Goal: Task Accomplishment & Management: Complete application form

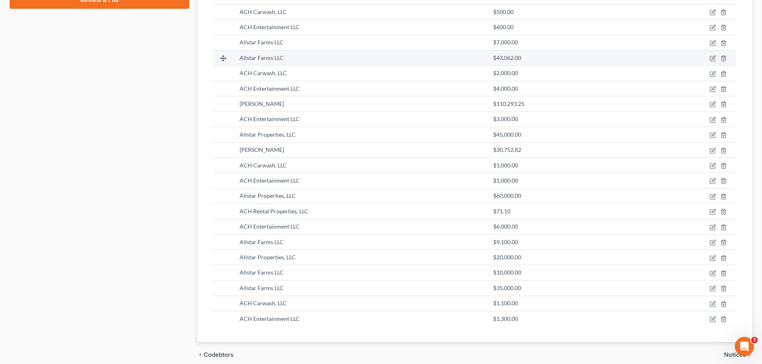
scroll to position [406, 0]
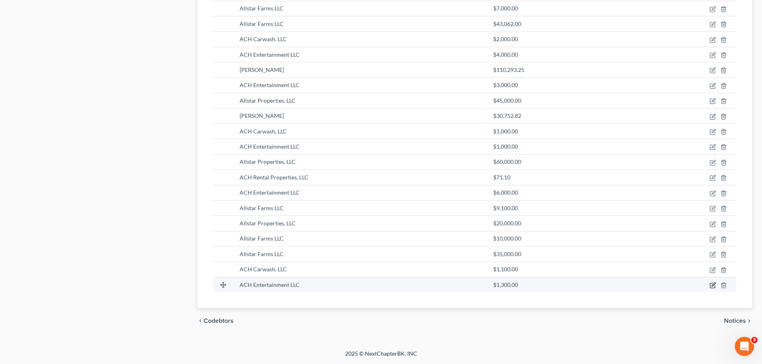
click at [710, 286] on icon "button" at bounding box center [712, 286] width 5 height 5
select select "10"
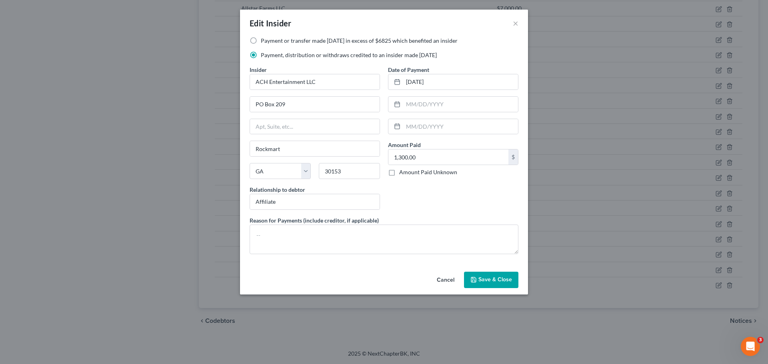
click at [506, 282] on span "Save & Close" at bounding box center [495, 280] width 34 height 7
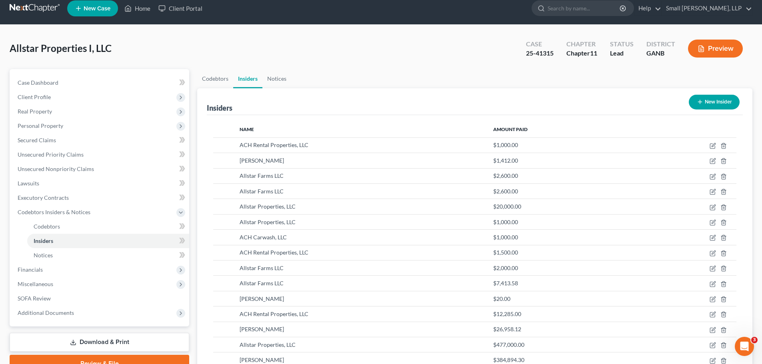
scroll to position [0, 0]
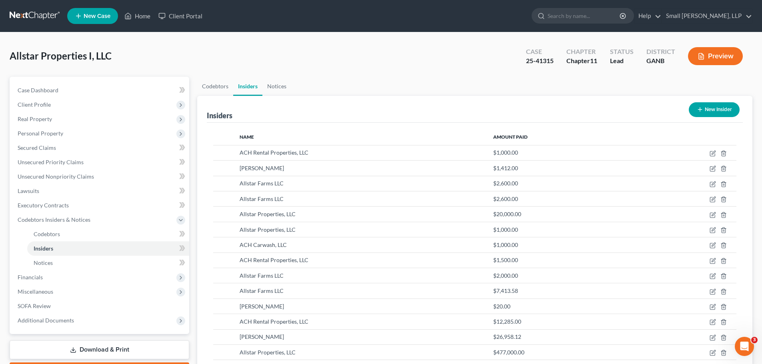
click at [713, 110] on button "New Insider" at bounding box center [714, 109] width 51 height 15
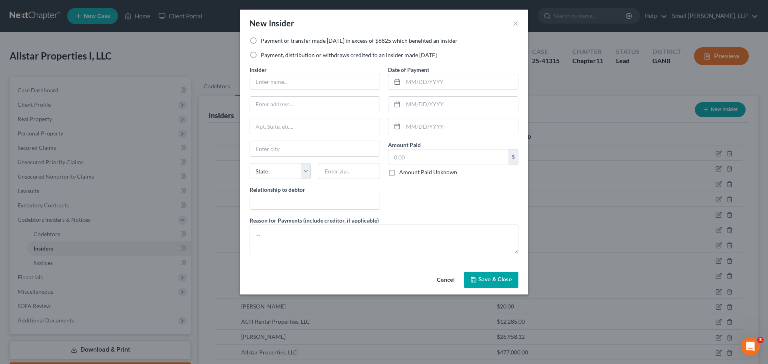
click at [314, 55] on label "Payment, distribution or withdraws credited to an insider made [DATE]" at bounding box center [349, 55] width 176 height 8
click at [269, 55] on input "Payment, distribution or withdraws credited to an insider made [DATE]" at bounding box center [266, 53] width 5 height 5
radio input "true"
click at [296, 77] on input "text" at bounding box center [315, 81] width 130 height 15
type input "Allstar Properties, LLC"
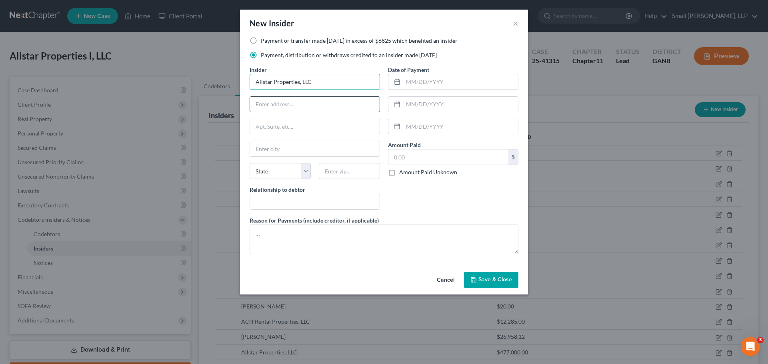
click at [302, 104] on input "text" at bounding box center [315, 104] width 130 height 15
click at [317, 104] on input "20" at bounding box center [315, 104] width 130 height 15
type input "2"
type input "PO Box 209"
click at [290, 149] on input "text" at bounding box center [315, 148] width 130 height 15
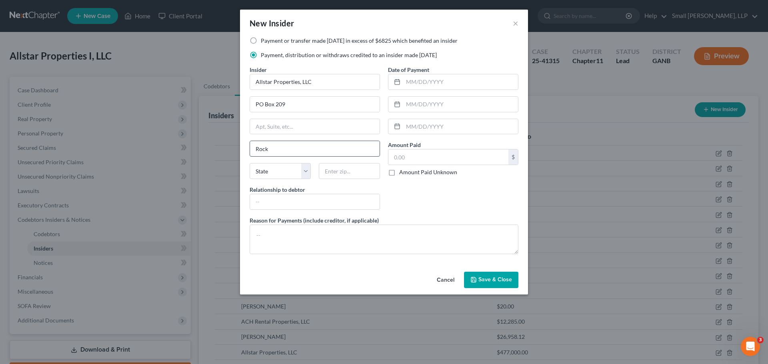
type input "Rockmart"
click at [279, 176] on select "State [US_STATE] AK AR AZ CA CO CT DE DC [GEOGRAPHIC_DATA] [GEOGRAPHIC_DATA] GU…" at bounding box center [280, 171] width 61 height 16
click at [284, 170] on select "State [US_STATE] AK AR AZ CA CO CT DE DC [GEOGRAPHIC_DATA] [GEOGRAPHIC_DATA] GU…" at bounding box center [280, 171] width 61 height 16
click at [307, 148] on input "Rockmart" at bounding box center [315, 148] width 130 height 15
select select "10"
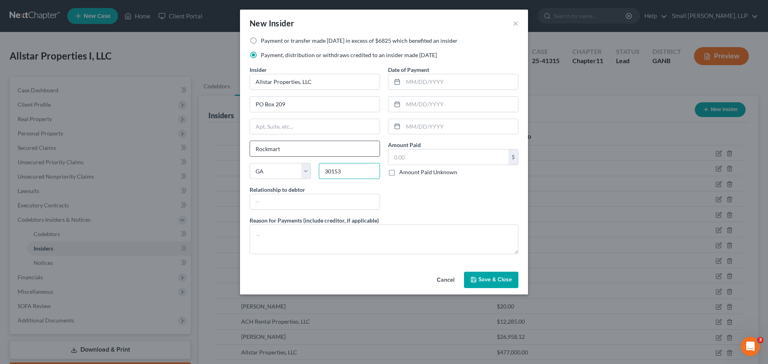
type input "30153"
click at [282, 205] on input "aff" at bounding box center [315, 201] width 130 height 15
type input "Affiliate"
type input "[DATE]"
type input "6,000"
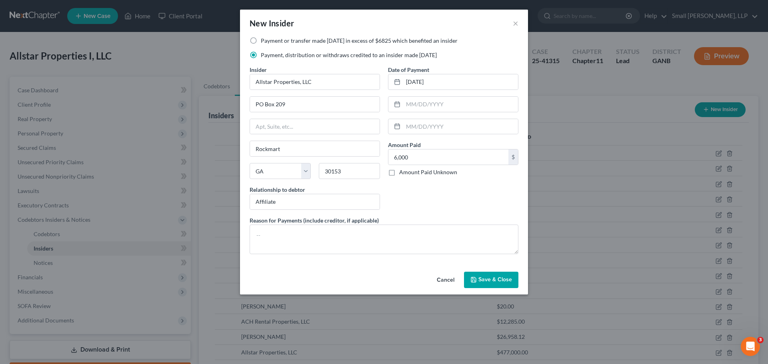
click at [482, 277] on span "Save & Close" at bounding box center [495, 280] width 34 height 7
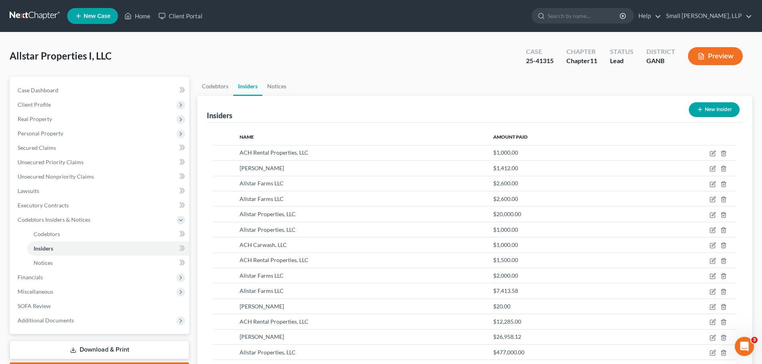
click at [725, 108] on button "New Insider" at bounding box center [714, 109] width 51 height 15
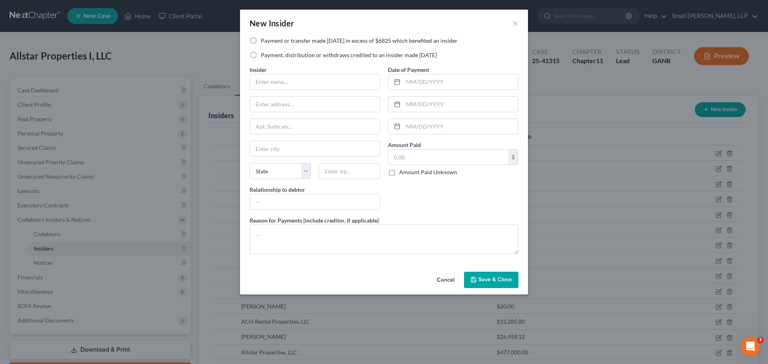
click at [312, 52] on label "Payment, distribution or withdraws credited to an insider made [DATE]" at bounding box center [349, 55] width 176 height 8
click at [269, 52] on input "Payment, distribution or withdraws credited to an insider made [DATE]" at bounding box center [266, 53] width 5 height 5
radio input "true"
click at [296, 78] on input "text" at bounding box center [315, 81] width 130 height 15
type input "ACH Carwash, LLC"
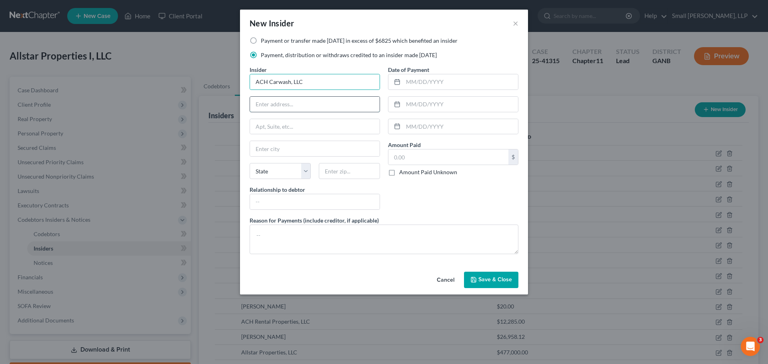
click at [283, 104] on input "text" at bounding box center [315, 104] width 130 height 15
type input "PO Box 209"
click at [289, 145] on input "text" at bounding box center [315, 148] width 130 height 15
type input "Rockmart"
select select "10"
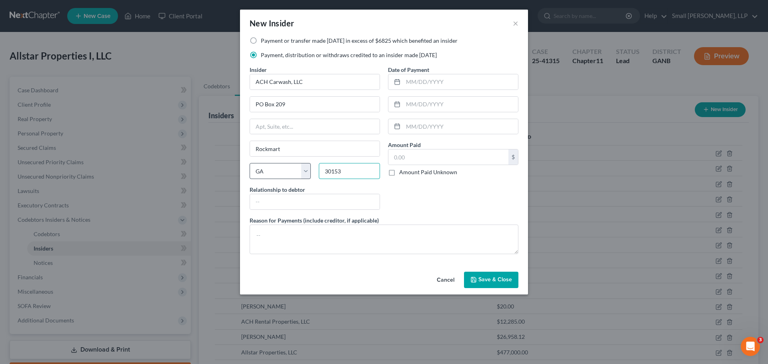
type input "30153"
click at [269, 206] on input "aff" at bounding box center [315, 201] width 130 height 15
type input "Affiliate"
type input "[DATE]"
type input "500"
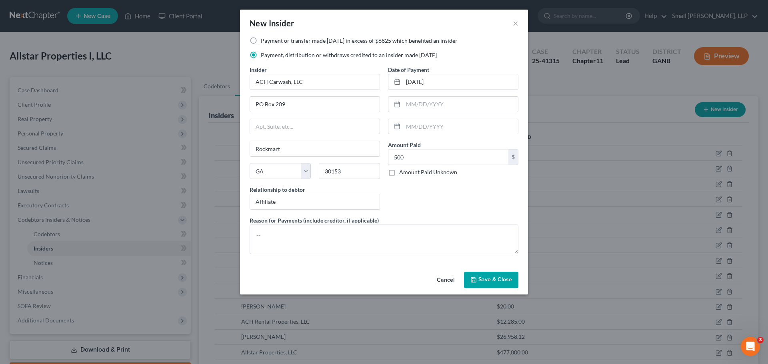
click at [484, 275] on button "Save & Close" at bounding box center [491, 280] width 54 height 17
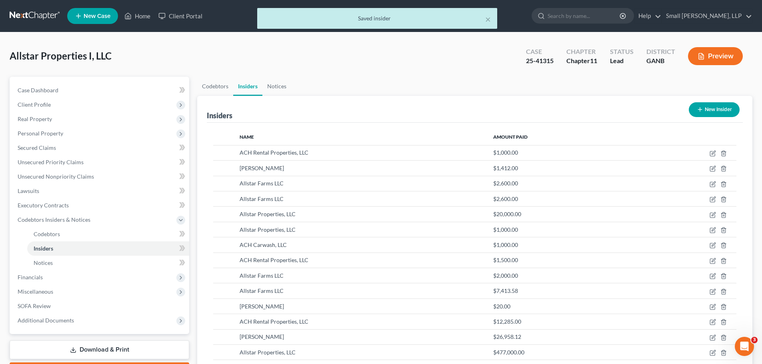
click at [711, 109] on button "New Insider" at bounding box center [714, 109] width 51 height 15
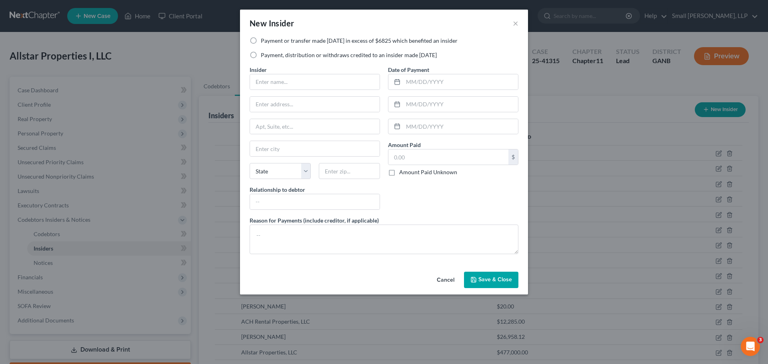
click at [298, 55] on label "Payment, distribution or withdraws credited to an insider made [DATE]" at bounding box center [349, 55] width 176 height 8
click at [269, 55] on input "Payment, distribution or withdraws credited to an insider made [DATE]" at bounding box center [266, 53] width 5 height 5
radio input "true"
click at [295, 82] on input "text" at bounding box center [315, 81] width 130 height 15
type input "ACH Entertainment LLC"
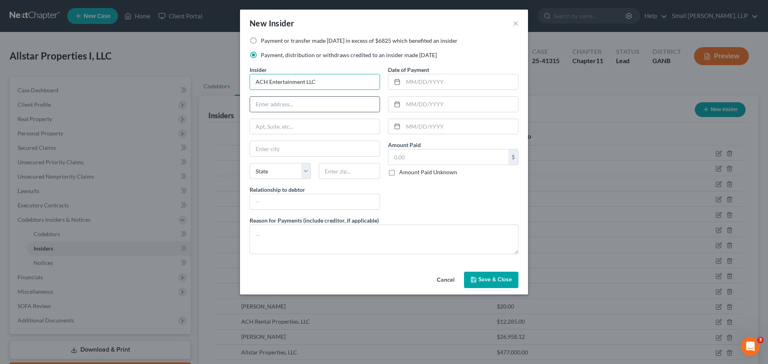
click at [304, 102] on input "text" at bounding box center [315, 104] width 130 height 15
type input "PO Box 209"
click at [290, 152] on input "text" at bounding box center [315, 148] width 130 height 15
type input "Rockmart"
select select "10"
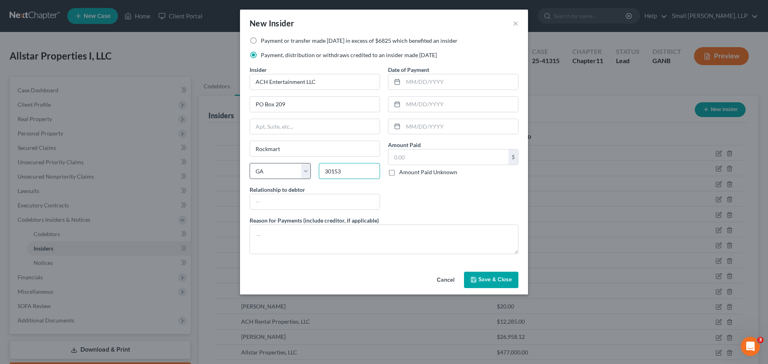
type input "30153"
type input "[DATE]"
type input "1,000"
click at [287, 199] on input "text" at bounding box center [315, 201] width 130 height 15
type input "Affiliate"
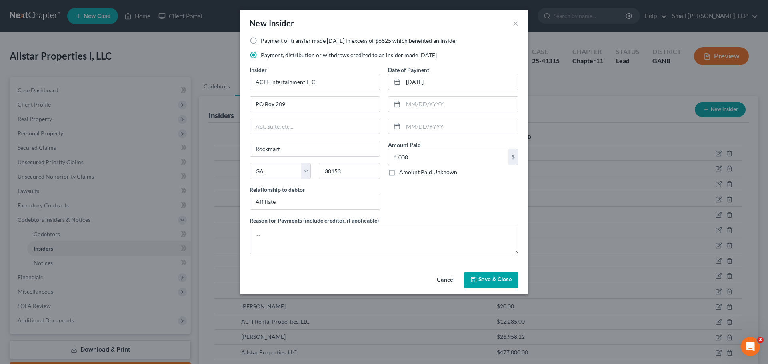
click at [415, 206] on div "Date of Payment [DATE] Amount Paid 1,000.00 $ Amount Paid Unknown Balance Undet…" at bounding box center [453, 141] width 138 height 151
click at [494, 286] on button "Save & Close" at bounding box center [491, 280] width 54 height 17
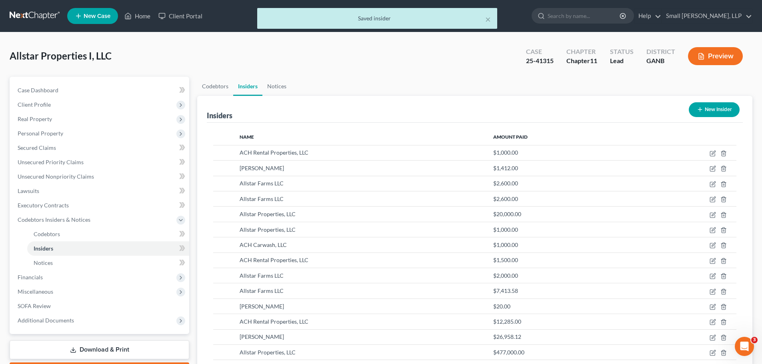
click at [698, 112] on icon "button" at bounding box center [700, 109] width 6 height 6
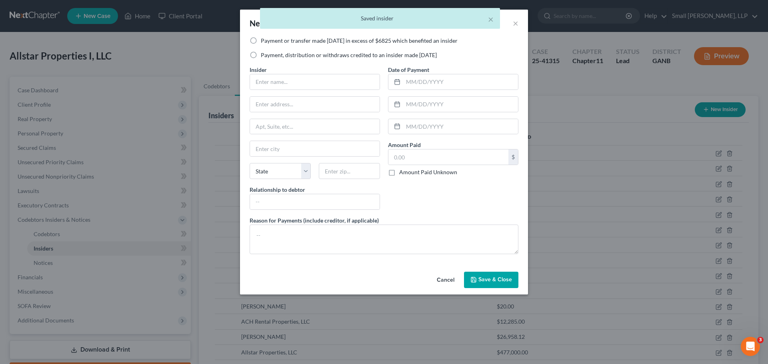
click at [292, 56] on label "Payment, distribution or withdraws credited to an insider made [DATE]" at bounding box center [349, 55] width 176 height 8
click at [269, 56] on input "Payment, distribution or withdraws credited to an insider made [DATE]" at bounding box center [266, 53] width 5 height 5
radio input "true"
click at [292, 76] on input "text" at bounding box center [315, 81] width 130 height 15
type input "ACH Rental Properties, LLC"
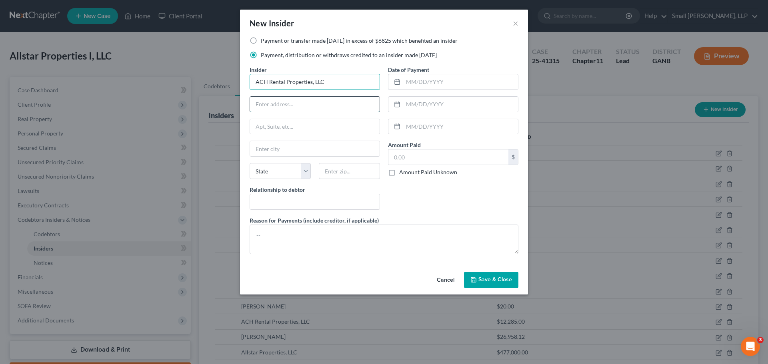
click at [296, 106] on input "text" at bounding box center [315, 104] width 130 height 15
type input "PO Box 209"
click at [280, 153] on input "Roc" at bounding box center [315, 148] width 130 height 15
type input "Rockmart"
click at [274, 173] on select "State [US_STATE] AK AR AZ CA CO CT DE DC [GEOGRAPHIC_DATA] [GEOGRAPHIC_DATA] GU…" at bounding box center [280, 171] width 61 height 16
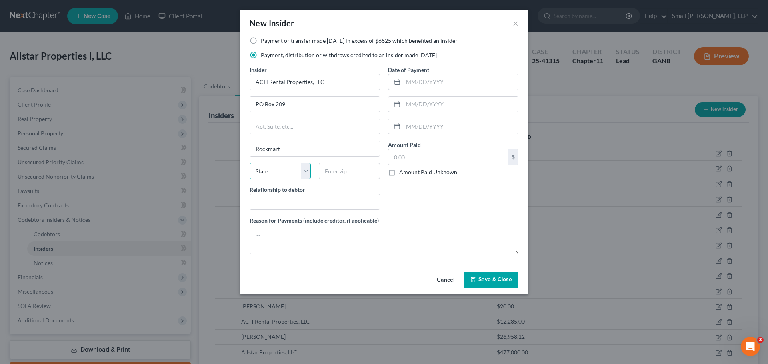
click at [273, 174] on select "State [US_STATE] AK AR AZ CA CO CT DE DC [GEOGRAPHIC_DATA] [GEOGRAPHIC_DATA] GU…" at bounding box center [280, 171] width 61 height 16
drag, startPoint x: 333, startPoint y: 172, endPoint x: 316, endPoint y: 172, distance: 16.8
click at [316, 172] on div "g" at bounding box center [349, 171] width 69 height 16
type input "g"
click at [287, 172] on select "State [US_STATE] AK AR AZ CA CO CT DE DC [GEOGRAPHIC_DATA] [GEOGRAPHIC_DATA] GU…" at bounding box center [280, 171] width 61 height 16
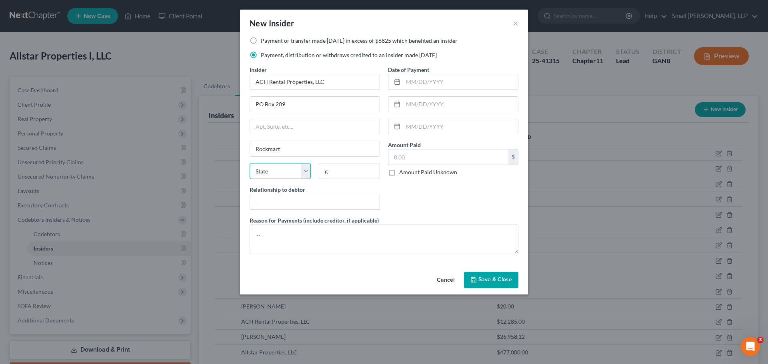
select select "10"
click at [250, 163] on select "State [US_STATE] AK AR AZ CA CO CT DE DC [GEOGRAPHIC_DATA] [GEOGRAPHIC_DATA] GU…" at bounding box center [280, 171] width 61 height 16
type input "30153"
type input "Affiliate"
click at [423, 78] on input "text" at bounding box center [460, 81] width 115 height 15
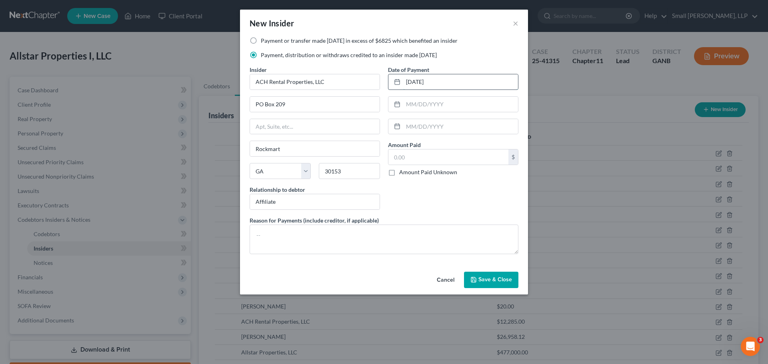
type input "[DATE]"
type input "2,000"
click at [480, 279] on span "Save & Close" at bounding box center [495, 280] width 34 height 7
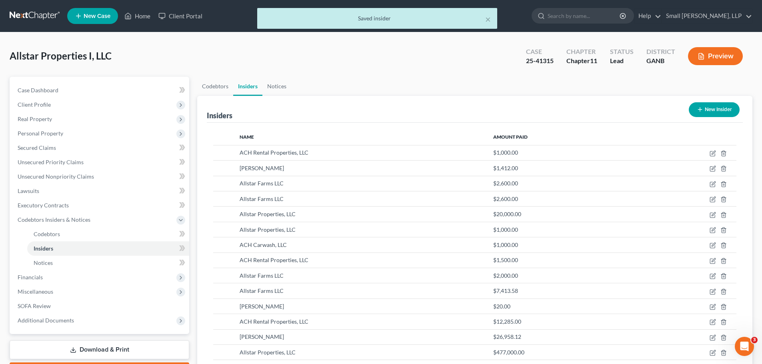
click at [698, 110] on icon "button" at bounding box center [700, 109] width 6 height 6
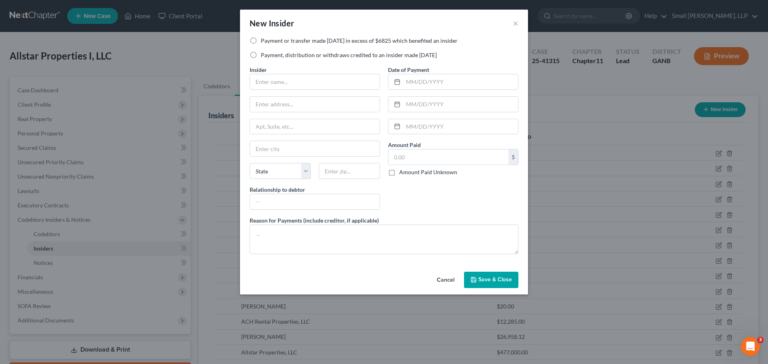
click at [320, 56] on label "Payment, distribution or withdraws credited to an insider made [DATE]" at bounding box center [349, 55] width 176 height 8
click at [269, 56] on input "Payment, distribution or withdraws credited to an insider made [DATE]" at bounding box center [266, 53] width 5 height 5
radio input "true"
click at [303, 77] on input "text" at bounding box center [315, 81] width 130 height 15
type input "Allstar Properties, LLC"
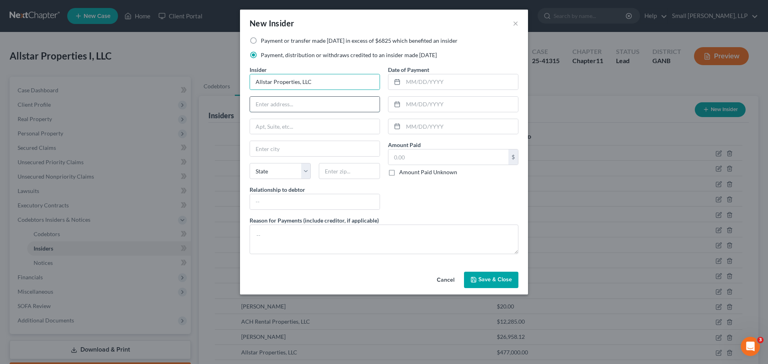
click at [285, 109] on input "text" at bounding box center [315, 104] width 130 height 15
type input "PO Box 209"
click at [291, 149] on input "text" at bounding box center [315, 148] width 130 height 15
type input "Rockmart"
select select "10"
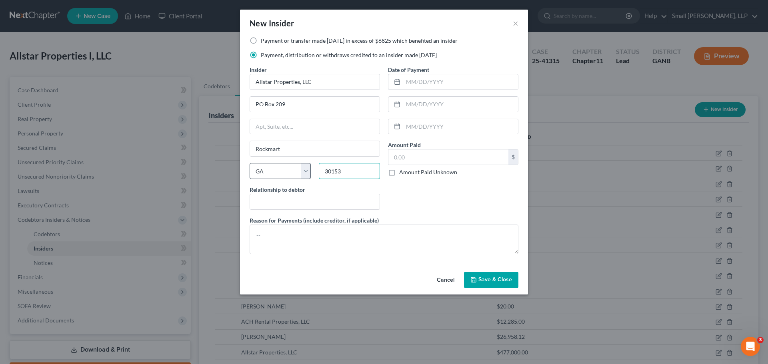
type input "30153"
type input "Affiliate"
type input "[DATE]"
click at [418, 157] on input "text" at bounding box center [448, 157] width 120 height 15
type input "2,000"
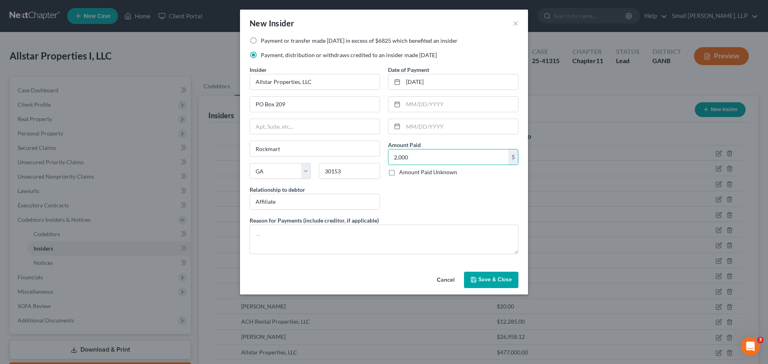
click at [472, 278] on icon "button" at bounding box center [473, 280] width 5 height 5
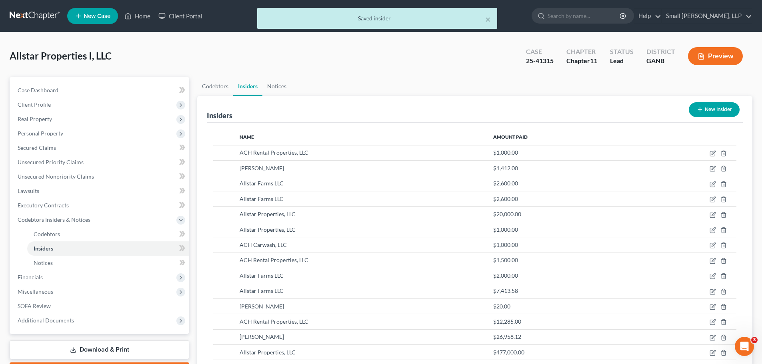
click at [697, 108] on icon "button" at bounding box center [700, 109] width 6 height 6
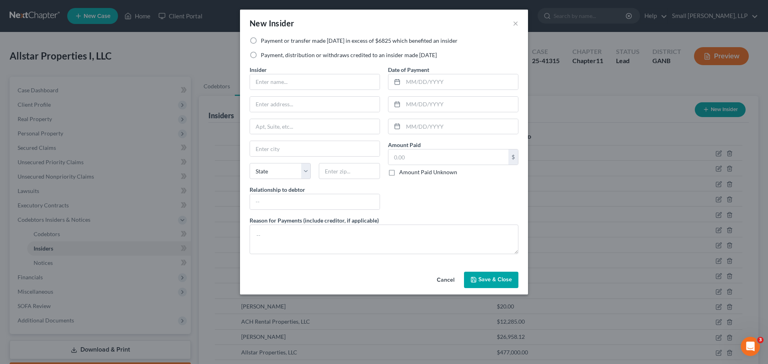
click at [282, 44] on label "Payment or transfer made [DATE] in excess of $6825 which benefited an insider" at bounding box center [359, 41] width 197 height 8
click at [269, 42] on input "Payment or transfer made [DATE] in excess of $6825 which benefited an insider" at bounding box center [266, 39] width 5 height 5
radio input "true"
click at [278, 77] on input "text" at bounding box center [315, 81] width 130 height 15
type input "Allstar Properties, LLC"
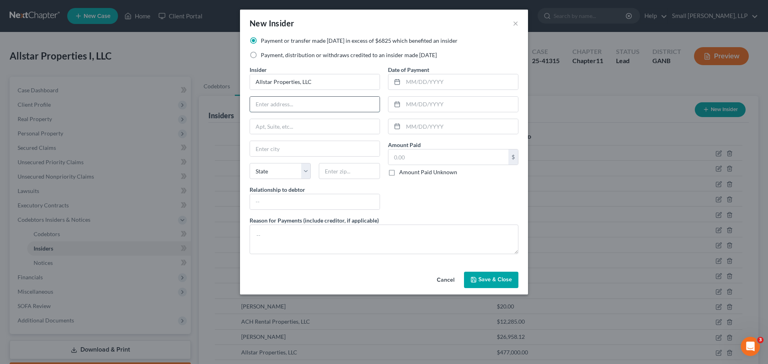
click at [300, 106] on input "text" at bounding box center [315, 104] width 130 height 15
type input "PO Box 209"
click at [286, 152] on input "text" at bounding box center [315, 148] width 130 height 15
type input "Rockmart"
select select "10"
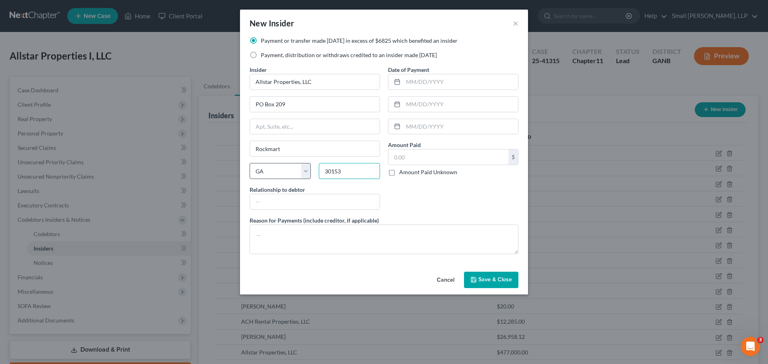
type input "30153"
type input "Affiliate"
click at [423, 84] on input "text" at bounding box center [460, 81] width 115 height 15
type input "[DATE]"
type input "22,000"
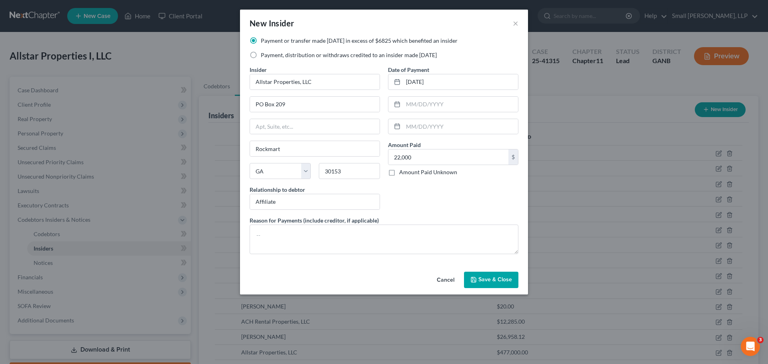
click at [492, 277] on span "Save & Close" at bounding box center [495, 280] width 34 height 7
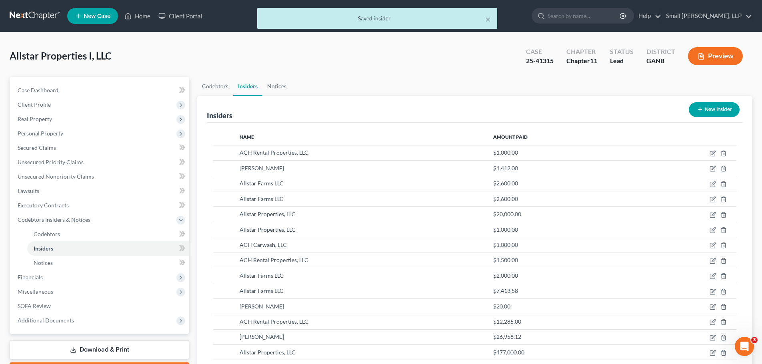
click at [716, 107] on button "New Insider" at bounding box center [714, 109] width 51 height 15
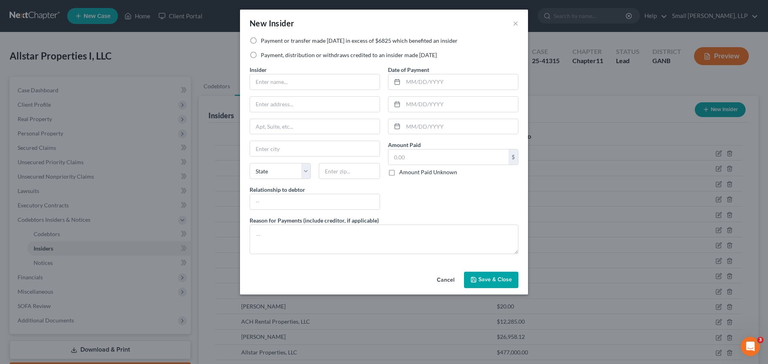
click at [312, 54] on label "Payment, distribution or withdraws credited to an insider made [DATE]" at bounding box center [349, 55] width 176 height 8
click at [269, 54] on input "Payment, distribution or withdraws credited to an insider made [DATE]" at bounding box center [266, 53] width 5 height 5
radio input "true"
click at [300, 80] on input "text" at bounding box center [315, 81] width 130 height 15
type input "Allstar Properties, LLC"
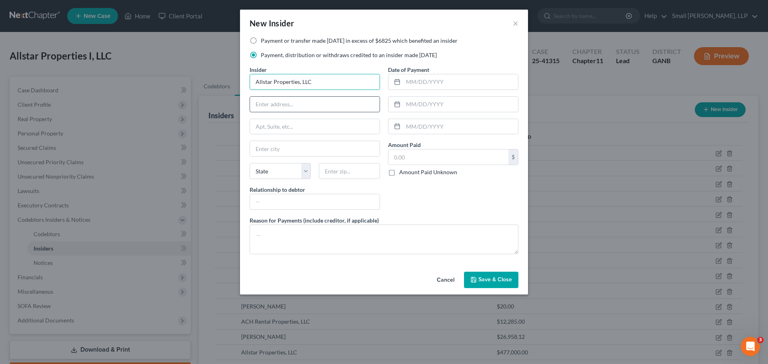
click at [293, 110] on input "text" at bounding box center [315, 104] width 130 height 15
type input "PO Box 209"
click at [281, 151] on input "text" at bounding box center [315, 148] width 130 height 15
type input "Rockmart"
select select "10"
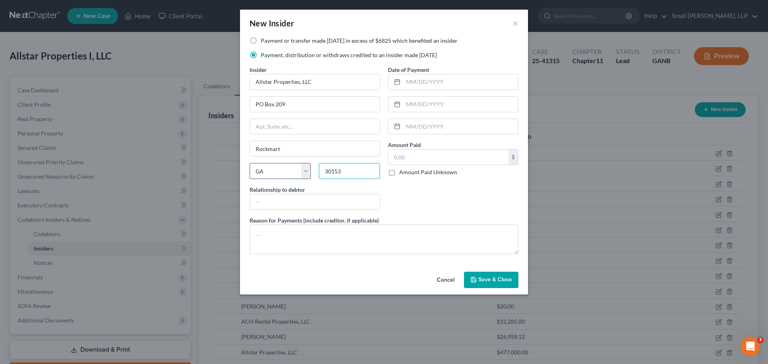
type input "30153"
type input "Affiliate"
click at [419, 82] on input "text" at bounding box center [460, 81] width 115 height 15
type input "[DATE]"
type input "2,500"
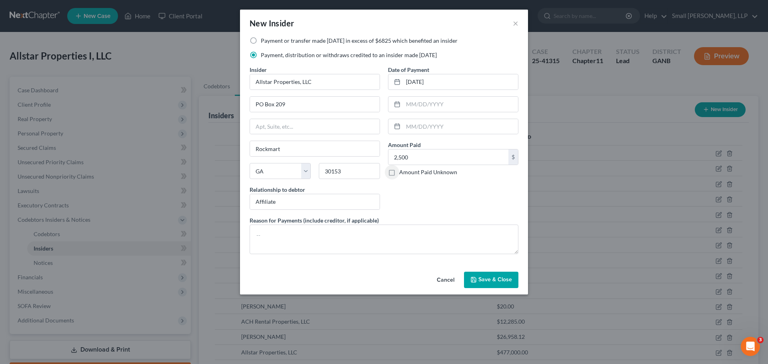
click at [482, 279] on span "Save & Close" at bounding box center [495, 280] width 34 height 7
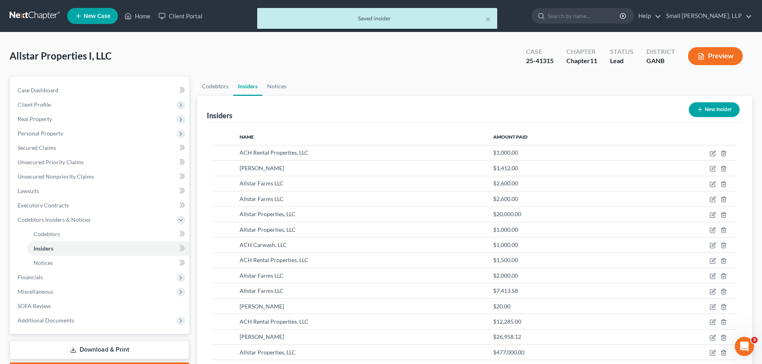
click at [700, 112] on line "button" at bounding box center [700, 110] width 0 height 4
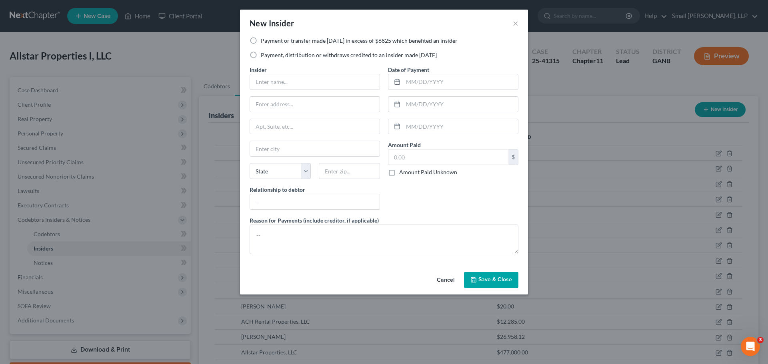
click at [336, 41] on label "Payment or transfer made [DATE] in excess of $6825 which benefited an insider" at bounding box center [359, 41] width 197 height 8
click at [269, 41] on input "Payment or transfer made [DATE] in excess of $6825 which benefited an insider" at bounding box center [266, 39] width 5 height 5
radio input "true"
click at [320, 80] on input "text" at bounding box center [315, 81] width 130 height 15
type input "Allstar Farms LLC"
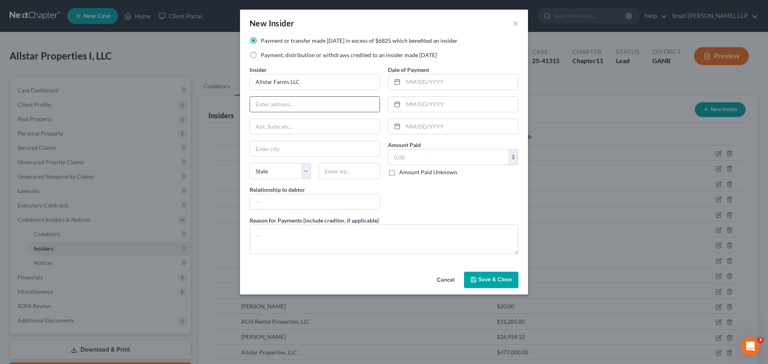
click at [306, 101] on input "text" at bounding box center [315, 104] width 130 height 15
type input "PO Box 209"
click at [286, 152] on input "text" at bounding box center [315, 148] width 130 height 15
type input "Rockmart"
select select "10"
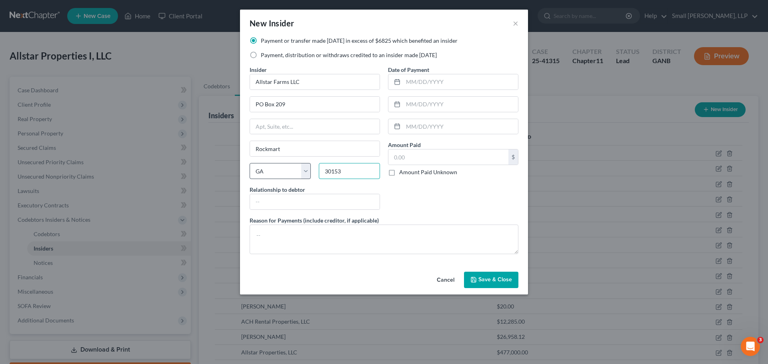
type input "30153"
type input "Affiliate"
click at [415, 85] on input "text" at bounding box center [460, 81] width 115 height 15
type input "[DATE]"
type input "45,000"
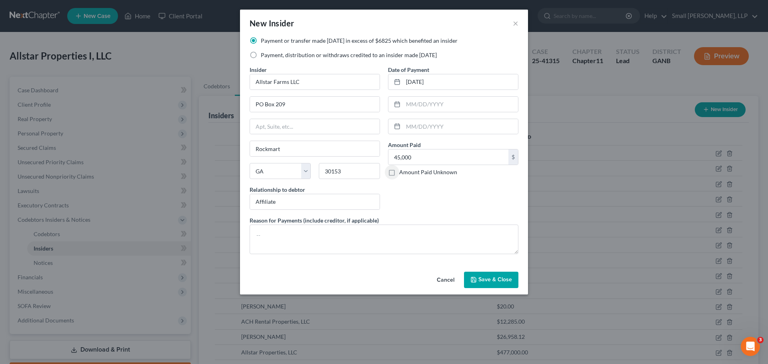
click at [479, 281] on span "Save & Close" at bounding box center [495, 280] width 34 height 7
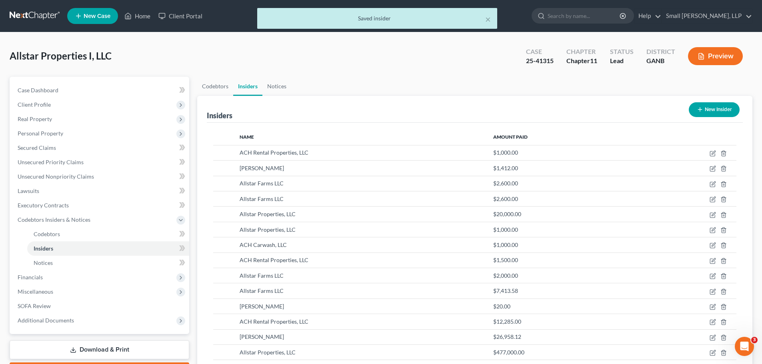
click at [712, 110] on button "New Insider" at bounding box center [714, 109] width 51 height 15
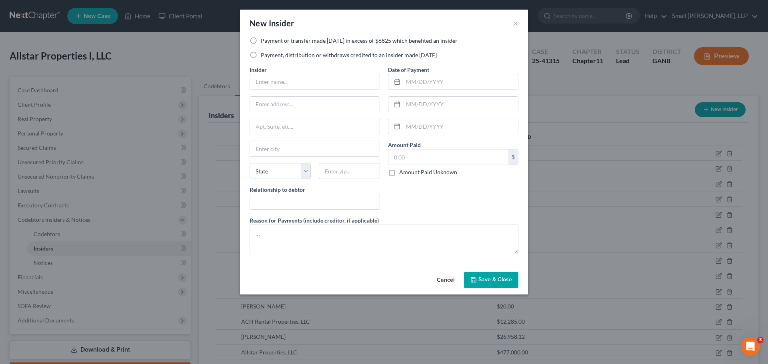
click at [307, 55] on label "Payment, distribution or withdraws credited to an insider made [DATE]" at bounding box center [349, 55] width 176 height 8
click at [269, 55] on input "Payment, distribution or withdraws credited to an insider made [DATE]" at bounding box center [266, 53] width 5 height 5
radio input "true"
click at [292, 82] on input "text" at bounding box center [315, 81] width 130 height 15
type input "Allstar Properties, LLC"
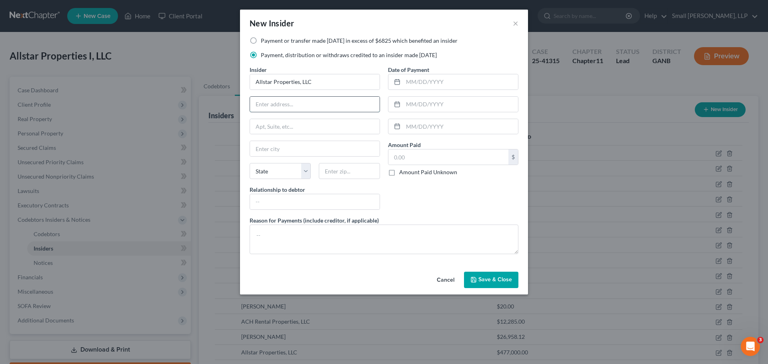
click at [291, 109] on input "text" at bounding box center [315, 104] width 130 height 15
type input "PO Box 209"
click at [300, 146] on input "text" at bounding box center [315, 148] width 130 height 15
type input "Rockmart"
select select "10"
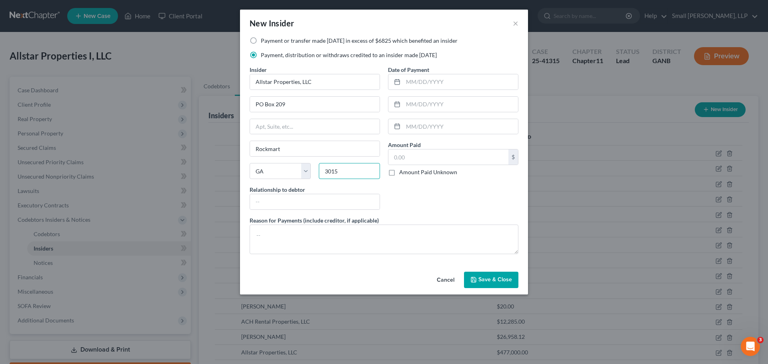
type input "30153"
type input "Affiliate"
click at [421, 86] on input "text" at bounding box center [460, 81] width 115 height 15
type input "[DATE]"
type input "2,000"
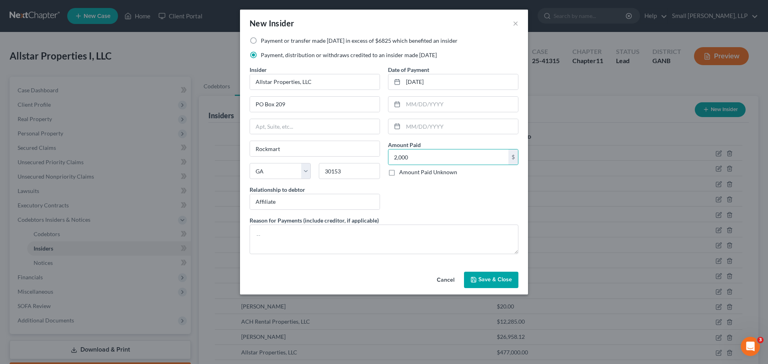
click at [498, 281] on span "Save & Close" at bounding box center [495, 280] width 34 height 7
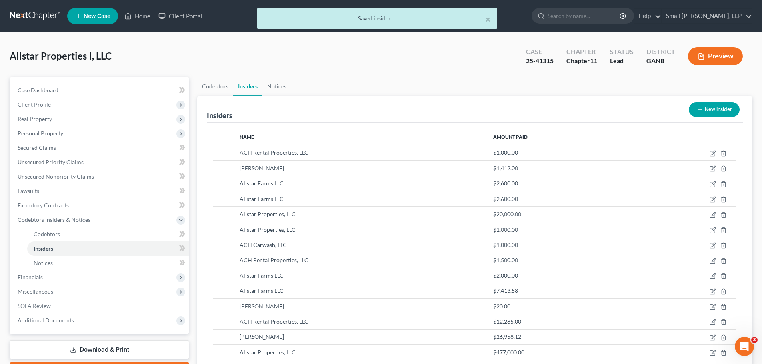
click at [716, 109] on button "New Insider" at bounding box center [714, 109] width 51 height 15
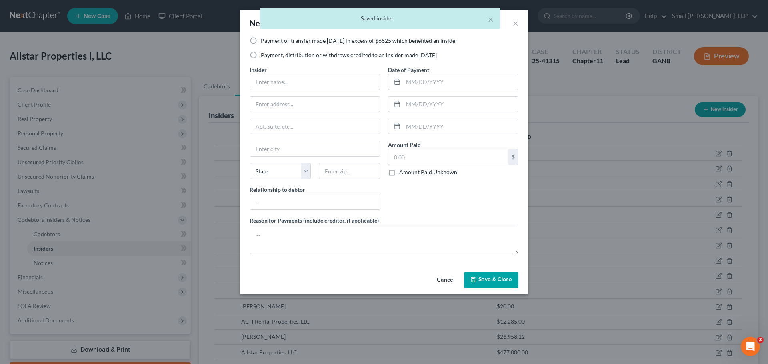
click at [354, 56] on label "Payment, distribution or withdraws credited to an insider made [DATE]" at bounding box center [349, 55] width 176 height 8
click at [269, 56] on input "Payment, distribution or withdraws credited to an insider made [DATE]" at bounding box center [266, 53] width 5 height 5
radio input "true"
click at [318, 84] on input "text" at bounding box center [315, 81] width 130 height 15
type input "ACH Rental Properties, LLC"
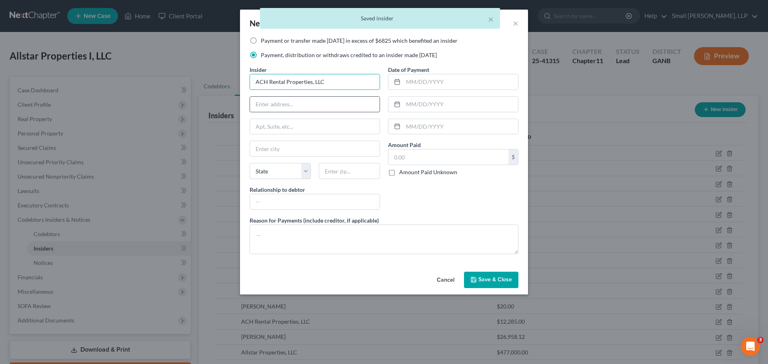
click at [309, 106] on input "text" at bounding box center [315, 104] width 130 height 15
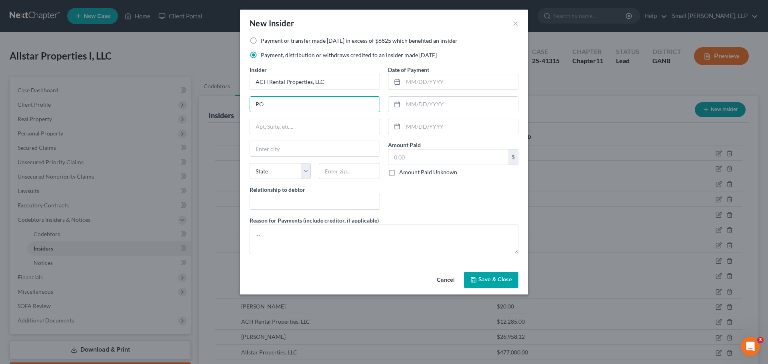
type input "PO Box 209"
click at [311, 149] on input "text" at bounding box center [315, 148] width 130 height 15
type input "Rockmart"
select select "10"
type input "30153"
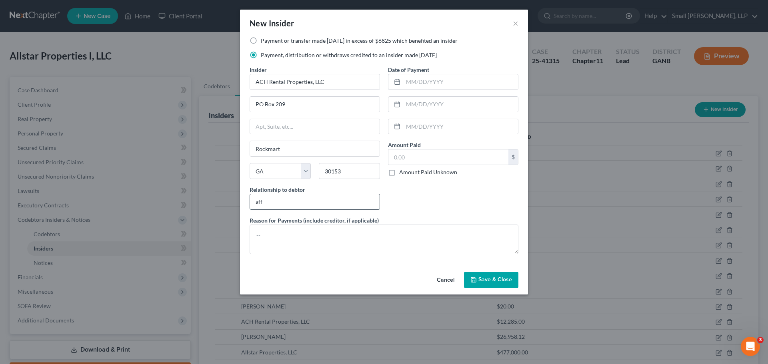
type input "Affiliate"
click at [418, 84] on input "text" at bounding box center [460, 81] width 115 height 15
type input "[DATE]"
type input "2,000"
click at [485, 276] on button "Save & Close" at bounding box center [491, 280] width 54 height 17
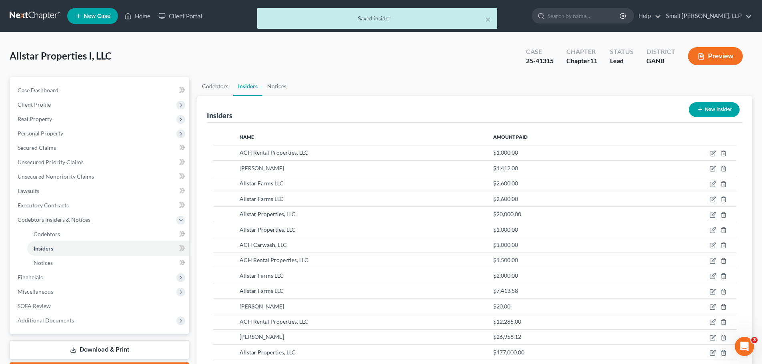
click at [725, 104] on button "New Insider" at bounding box center [714, 109] width 51 height 15
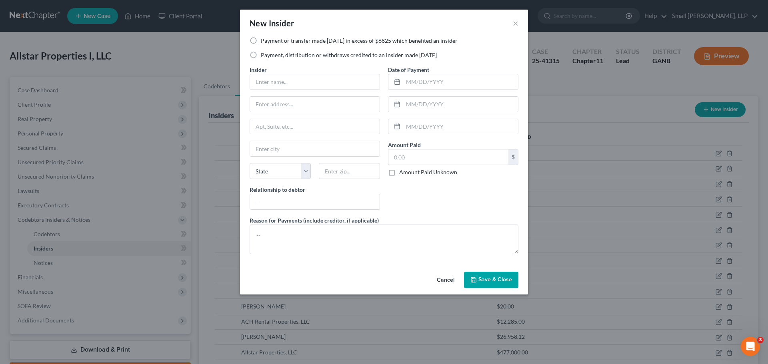
click at [276, 42] on label "Payment or transfer made [DATE] in excess of $6825 which benefited an insider" at bounding box center [359, 41] width 197 height 8
click at [269, 42] on input "Payment or transfer made [DATE] in excess of $6825 which benefited an insider" at bounding box center [266, 39] width 5 height 5
radio input "true"
click at [270, 80] on input "text" at bounding box center [315, 81] width 130 height 15
type input "Allstar Properties, LLC"
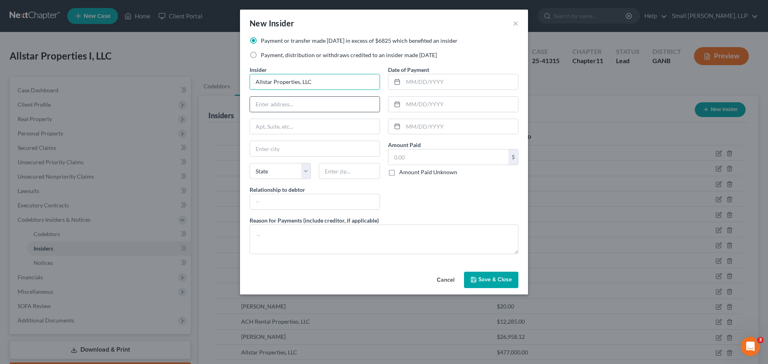
drag, startPoint x: 302, startPoint y: 104, endPoint x: 314, endPoint y: 104, distance: 12.4
click at [302, 104] on input "text" at bounding box center [315, 104] width 130 height 15
type input "PO Box 209"
click at [294, 152] on input "text" at bounding box center [315, 148] width 130 height 15
type input "Rockmart"
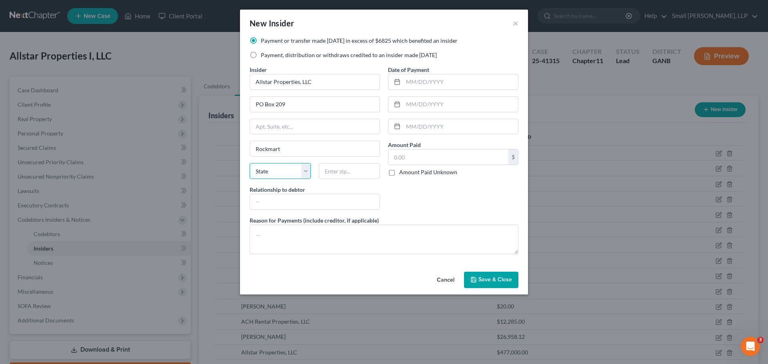
select select "10"
type input "30153"
type input "Affiliate"
click at [419, 84] on input "text" at bounding box center [460, 81] width 115 height 15
type input "[DATE]"
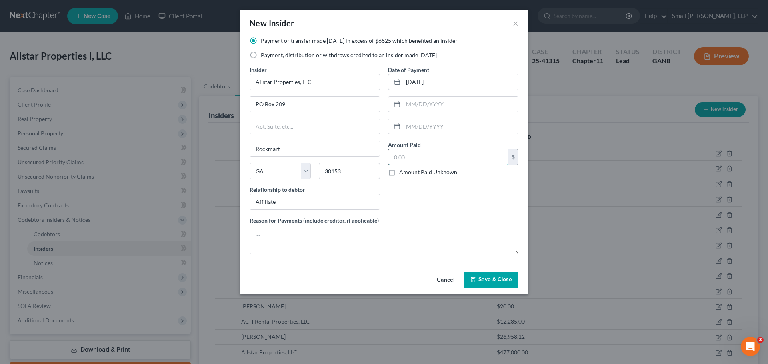
click at [398, 152] on input "text" at bounding box center [448, 157] width 120 height 15
type input "24,000"
click at [483, 278] on span "Save & Close" at bounding box center [495, 280] width 34 height 7
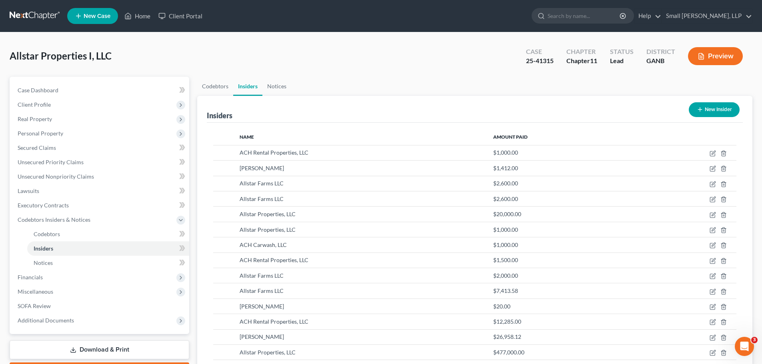
click at [700, 110] on icon "button" at bounding box center [700, 109] width 6 height 6
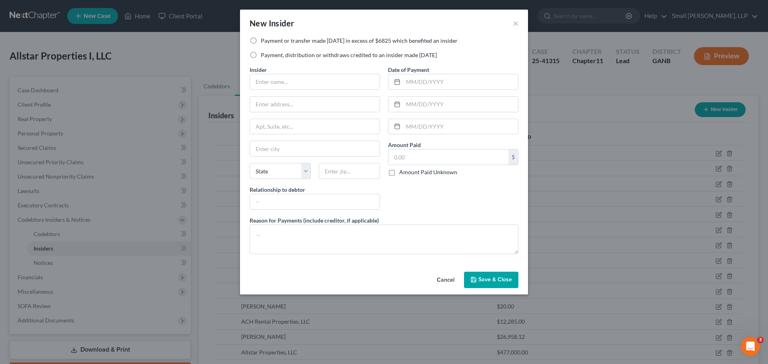
click at [287, 52] on label "Payment, distribution or withdraws credited to an insider made [DATE]" at bounding box center [349, 55] width 176 height 8
click at [269, 52] on input "Payment, distribution or withdraws credited to an insider made [DATE]" at bounding box center [266, 53] width 5 height 5
radio input "true"
click at [285, 78] on input "text" at bounding box center [315, 81] width 130 height 15
type input "ACH Carwash, LLC"
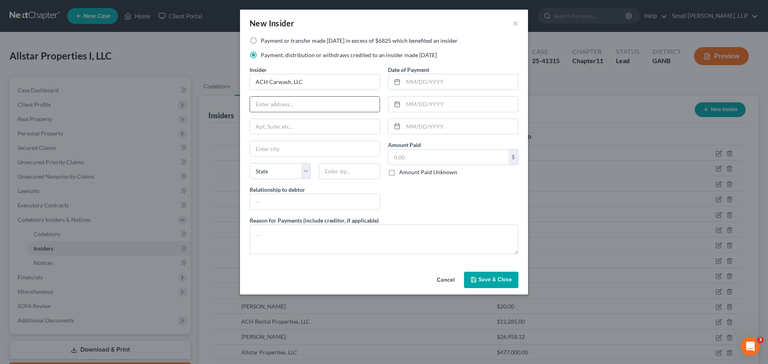
click at [278, 100] on input "text" at bounding box center [315, 104] width 130 height 15
type input "PO Box 209"
click at [284, 149] on input "text" at bounding box center [315, 148] width 130 height 15
type input "z"
type input "Rockmart"
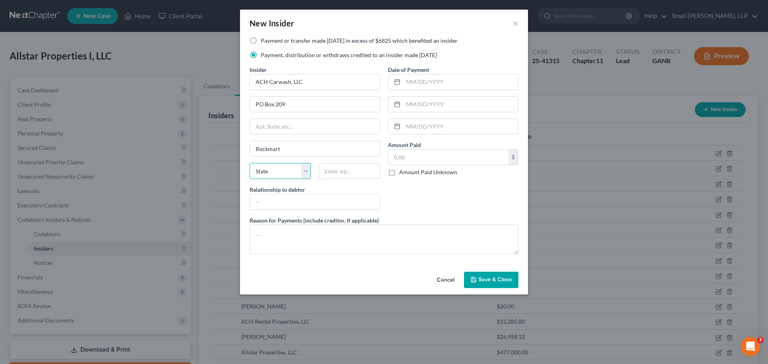
select select "10"
type input "30153"
type input "Affiliate"
click at [412, 85] on input "text" at bounding box center [460, 81] width 115 height 15
type input "[DATE]"
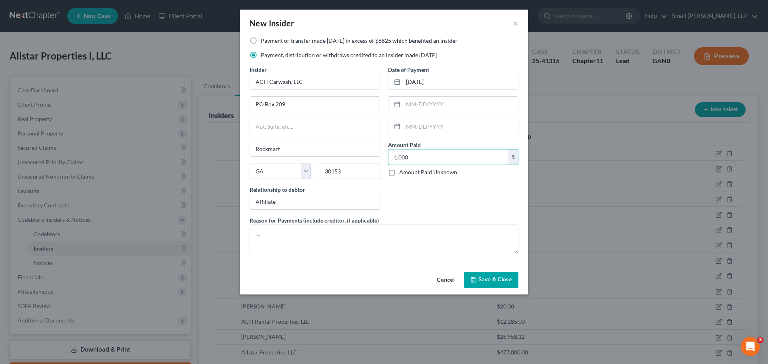
type input "1,000"
click at [481, 278] on span "Save & Close" at bounding box center [495, 280] width 34 height 7
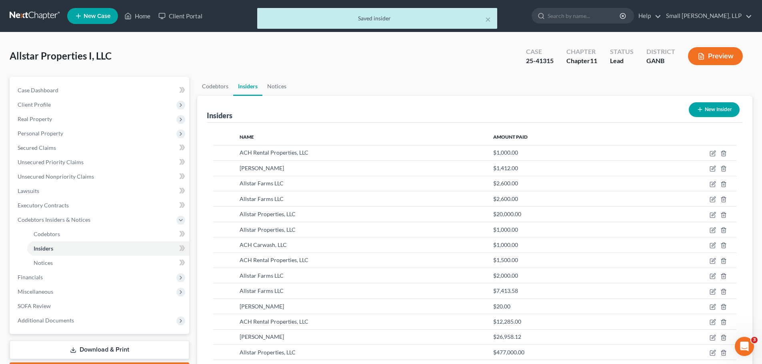
click at [709, 110] on button "New Insider" at bounding box center [714, 109] width 51 height 15
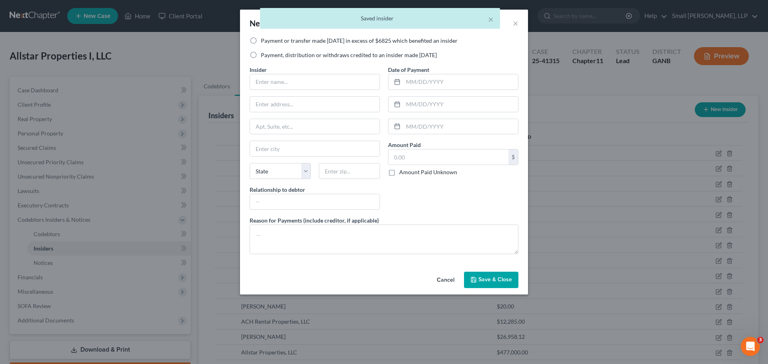
click at [320, 54] on label "Payment, distribution or withdraws credited to an insider made [DATE]" at bounding box center [349, 55] width 176 height 8
click at [269, 54] on input "Payment, distribution or withdraws credited to an insider made [DATE]" at bounding box center [266, 53] width 5 height 5
radio input "true"
click at [289, 82] on input "text" at bounding box center [315, 81] width 130 height 15
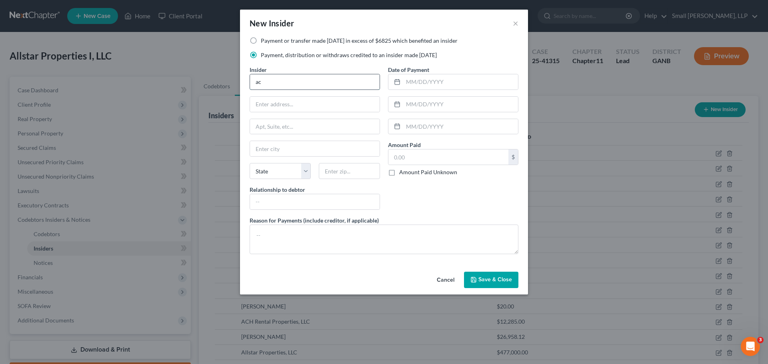
type input "ACH Entertainment LLC"
click at [299, 105] on input "text" at bounding box center [315, 104] width 130 height 15
type input "PO Box 209"
click at [295, 151] on input "text" at bounding box center [315, 148] width 130 height 15
type input "Rockmart"
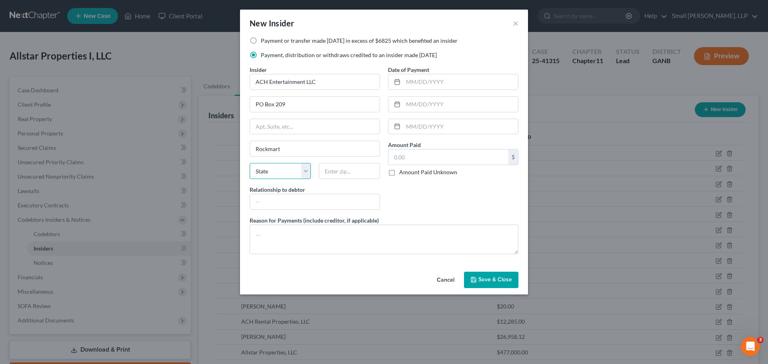
select select "10"
type input "30153"
click at [307, 200] on input "text" at bounding box center [315, 201] width 130 height 15
click at [291, 198] on input "aff" at bounding box center [315, 201] width 130 height 15
click at [288, 202] on input "aff" at bounding box center [315, 201] width 130 height 15
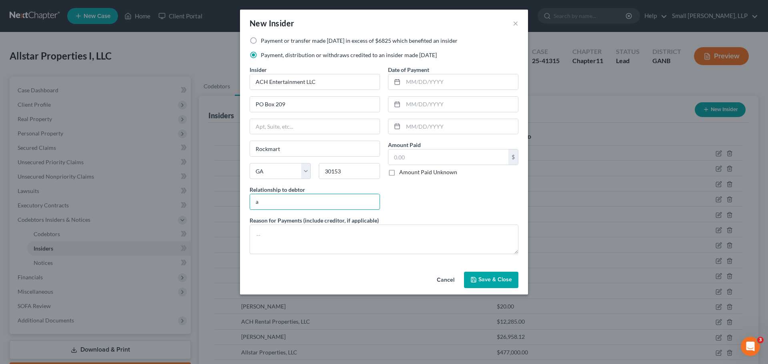
type input "Affiliate"
type input "1"
type input "[DATE]"
type input "1,000"
click at [488, 282] on span "Save & Close" at bounding box center [495, 280] width 34 height 7
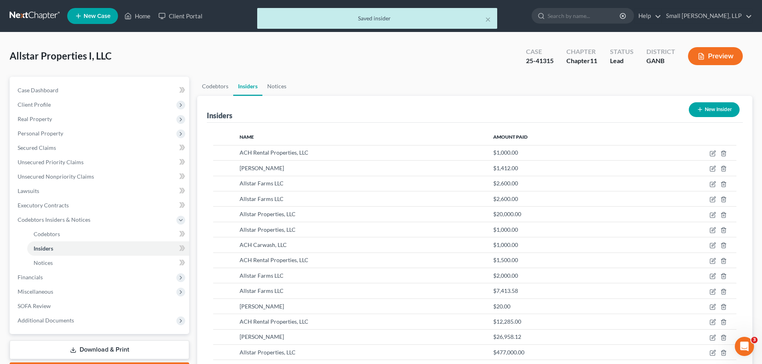
click at [691, 113] on button "New Insider" at bounding box center [714, 109] width 51 height 15
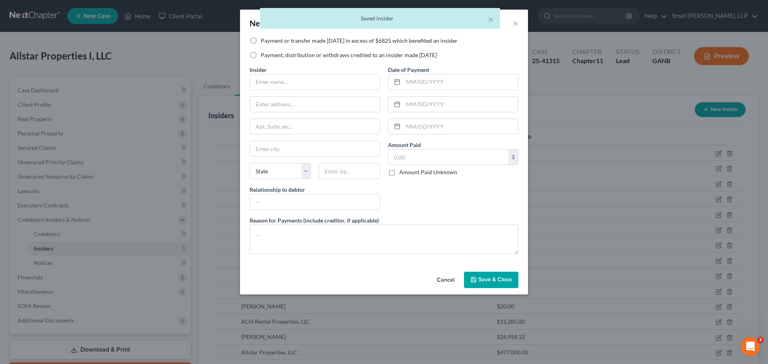
click at [309, 41] on label "Payment or transfer made [DATE] in excess of $6825 which benefited an insider" at bounding box center [359, 41] width 197 height 8
click at [269, 41] on input "Payment or transfer made [DATE] in excess of $6825 which benefited an insider" at bounding box center [266, 39] width 5 height 5
radio input "true"
click at [290, 80] on input "text" at bounding box center [315, 81] width 130 height 15
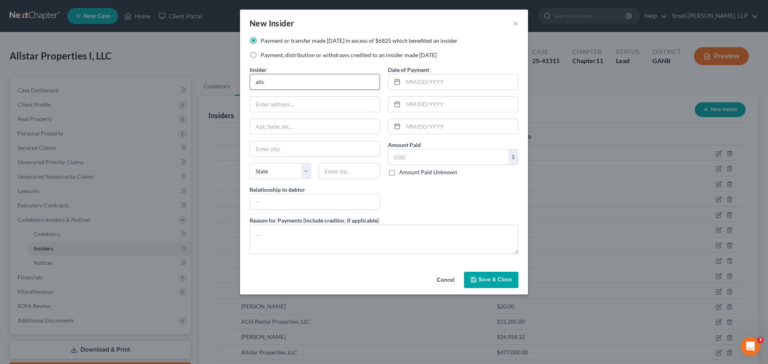
type input "Allstar Properties, LLC"
click at [286, 103] on input "text" at bounding box center [315, 104] width 130 height 15
type input "PO Box 209"
type input "Rockmart"
select select "10"
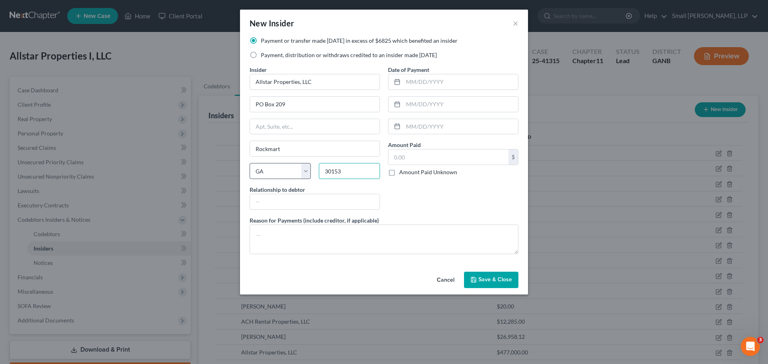
type input "30153"
type input "Affiliate"
click at [446, 83] on input "text" at bounding box center [460, 81] width 115 height 15
type input "[DATE]"
type input "21,000"
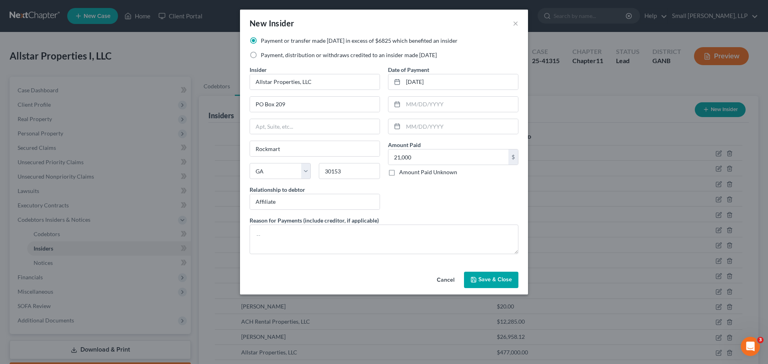
click at [493, 277] on span "Save & Close" at bounding box center [495, 280] width 34 height 7
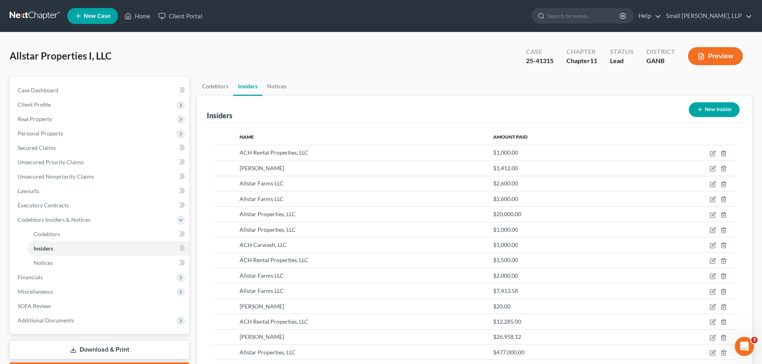
click at [705, 108] on button "New Insider" at bounding box center [714, 109] width 51 height 15
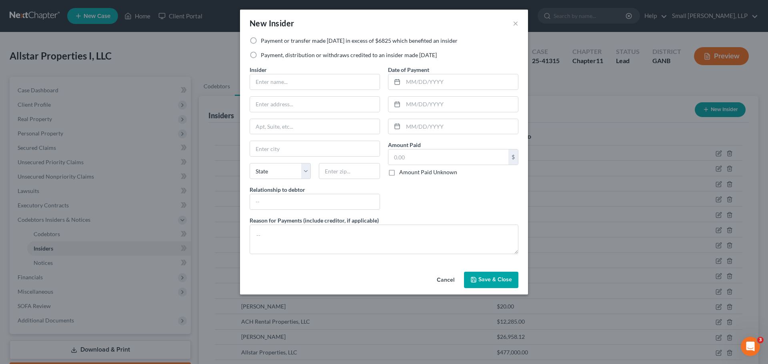
click at [280, 54] on label "Payment, distribution or withdraws credited to an insider made [DATE]" at bounding box center [349, 55] width 176 height 8
click at [269, 54] on input "Payment, distribution or withdraws credited to an insider made [DATE]" at bounding box center [266, 53] width 5 height 5
radio input "true"
click at [276, 80] on input "text" at bounding box center [315, 81] width 130 height 15
type input "Allstar Properties, LLC"
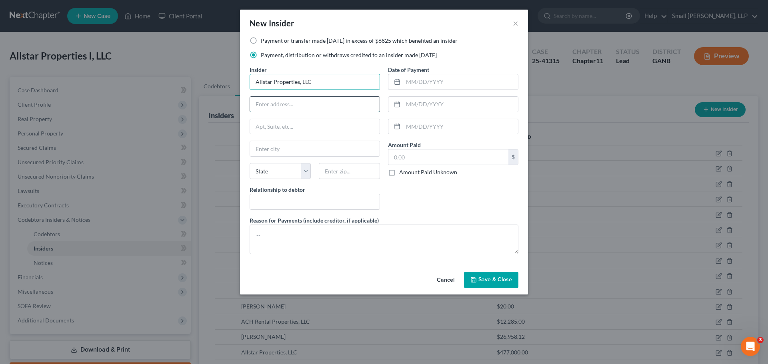
click at [272, 110] on input "text" at bounding box center [315, 104] width 130 height 15
type input "PO Box 209"
type input "Rockmart"
select select "10"
type input "30153"
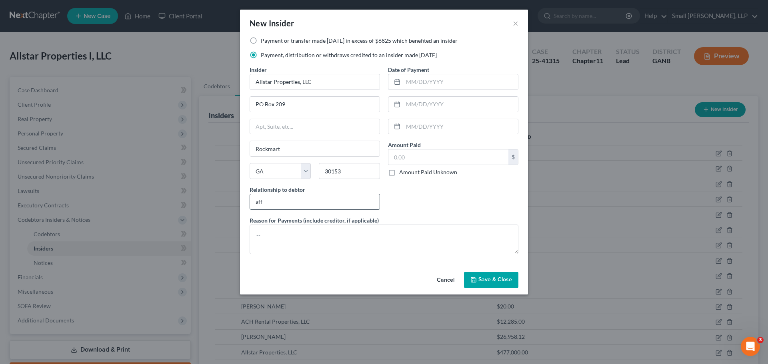
type input "Affiliate"
click at [422, 85] on input "text" at bounding box center [460, 81] width 115 height 15
type input "[DATE]"
type input "5,000"
click at [496, 278] on span "Save & Close" at bounding box center [495, 280] width 34 height 7
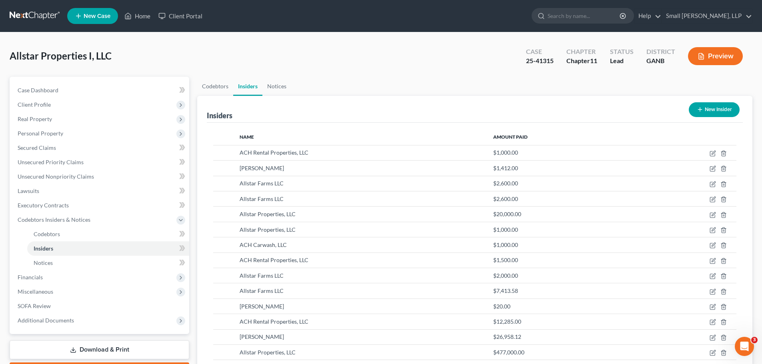
click at [708, 111] on button "New Insider" at bounding box center [714, 109] width 51 height 15
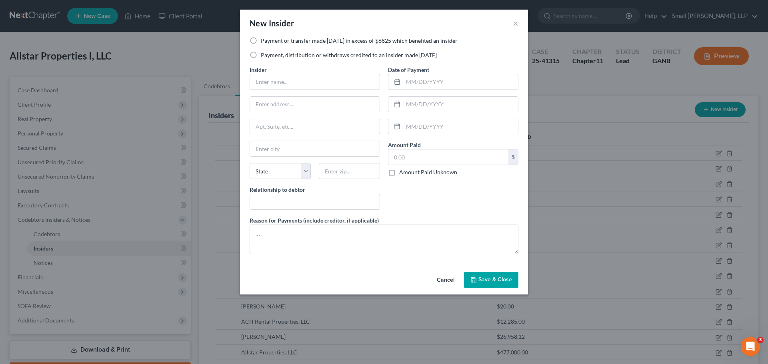
click at [330, 53] on label "Payment, distribution or withdraws credited to an insider made [DATE]" at bounding box center [349, 55] width 176 height 8
click at [269, 53] on input "Payment, distribution or withdraws credited to an insider made [DATE]" at bounding box center [266, 53] width 5 height 5
radio input "true"
click at [316, 78] on input "text" at bounding box center [315, 81] width 130 height 15
type input "0"
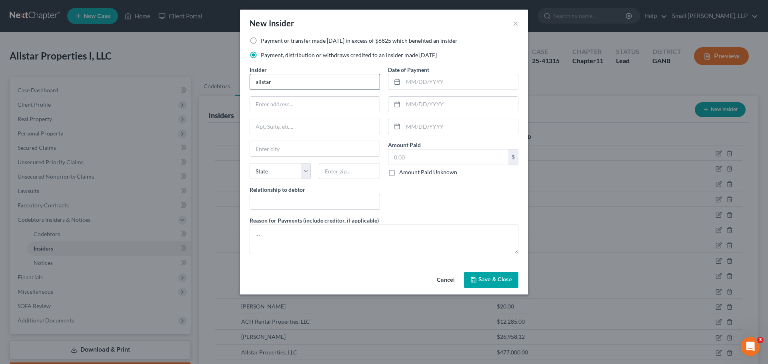
type input "Allstar Properties, LLC"
click at [308, 103] on input "text" at bounding box center [315, 104] width 130 height 15
type input "PO Box 209"
type input "Rockmart"
select select "10"
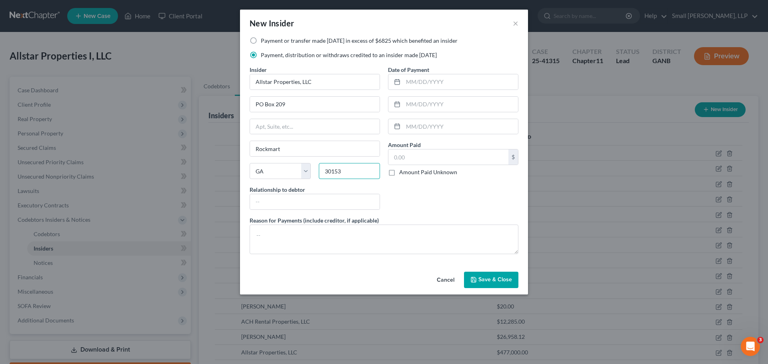
type input "30153"
type input "Affiliate"
type input "[DATE]"
type input "3,000"
click at [478, 279] on button "Save & Close" at bounding box center [491, 280] width 54 height 17
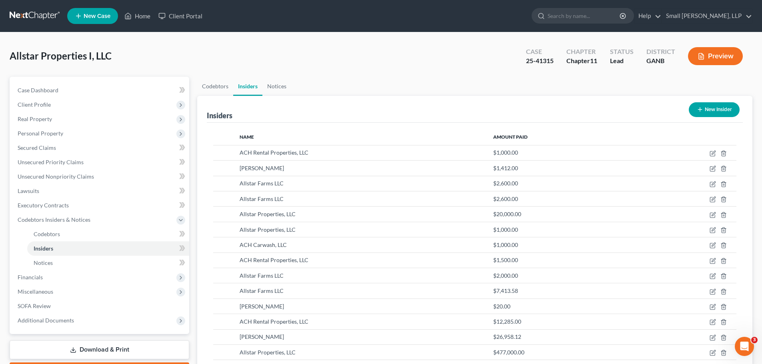
click at [717, 109] on button "New Insider" at bounding box center [714, 109] width 51 height 15
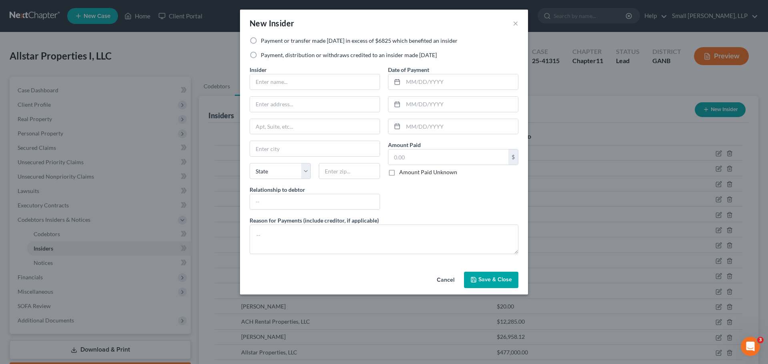
click at [302, 55] on label "Payment, distribution or withdraws credited to an insider made [DATE]" at bounding box center [349, 55] width 176 height 8
click at [269, 55] on input "Payment, distribution or withdraws credited to an insider made [DATE]" at bounding box center [266, 53] width 5 height 5
radio input "true"
click at [300, 77] on input "text" at bounding box center [315, 81] width 130 height 15
type input "Allstar Farms LLC"
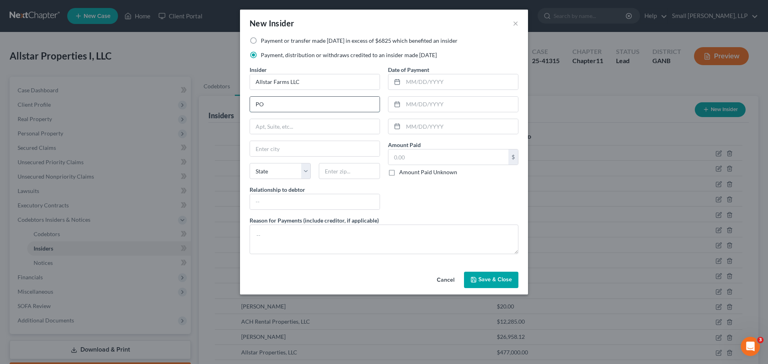
type input "PO Box 209"
type input "Rockmart"
select select "10"
type input "30153"
type input "Affiliate"
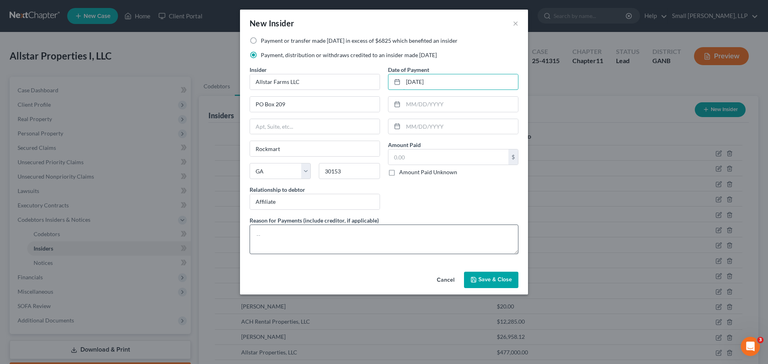
type input "[DATE]"
type input "3,500"
click at [492, 279] on span "Save & Close" at bounding box center [495, 280] width 34 height 7
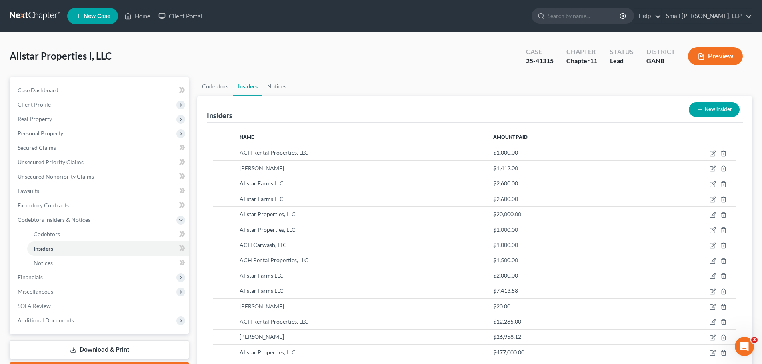
click at [712, 108] on button "New Insider" at bounding box center [714, 109] width 51 height 15
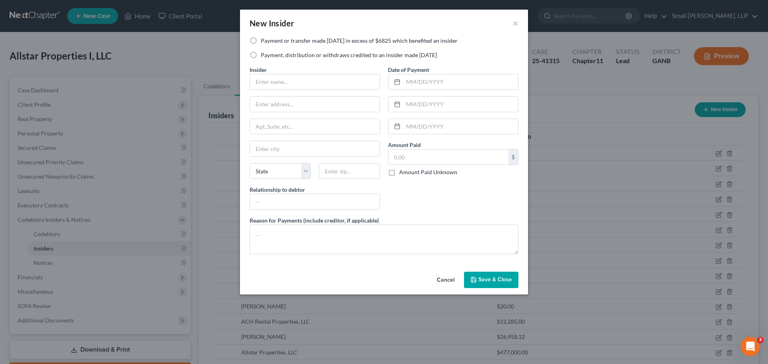
click at [380, 40] on label "Payment or transfer made [DATE] in excess of $6825 which benefited an insider" at bounding box center [359, 41] width 197 height 8
click at [269, 40] on input "Payment or transfer made [DATE] in excess of $6825 which benefited an insider" at bounding box center [266, 39] width 5 height 5
radio input "true"
click at [300, 84] on input "text" at bounding box center [315, 81] width 130 height 15
type input "Allstar Farms LLC"
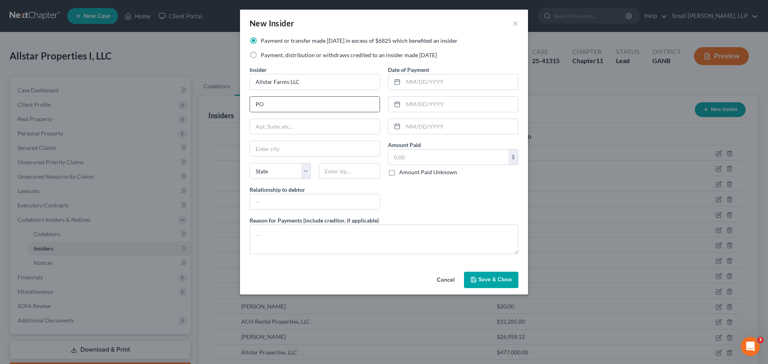
type input "PO Box 209"
type input "Rockmart"
select select "10"
type input "30153"
type input "Affiliate"
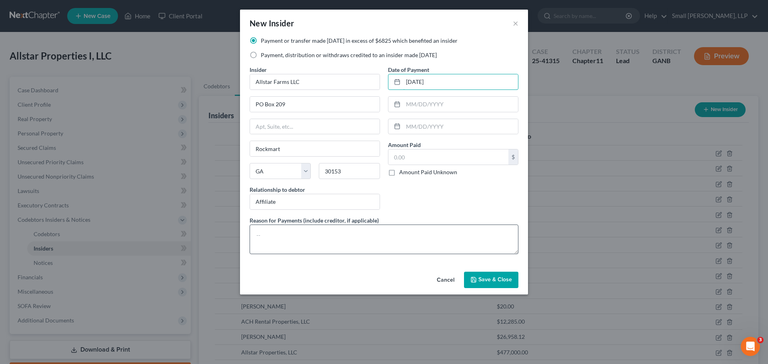
type input "[DATE]"
type input "45,000"
click at [474, 281] on icon "button" at bounding box center [473, 280] width 6 height 6
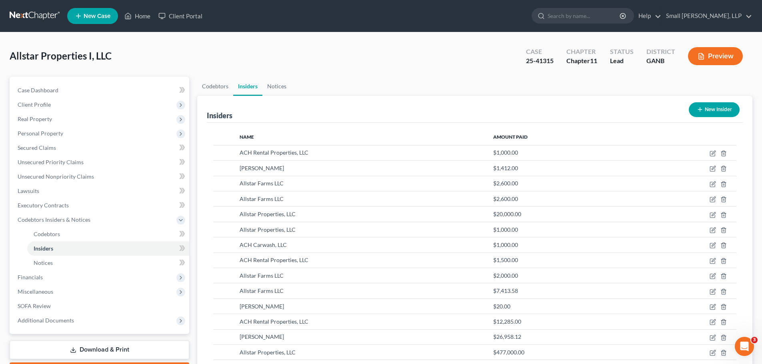
click at [713, 110] on button "New Insider" at bounding box center [714, 109] width 51 height 15
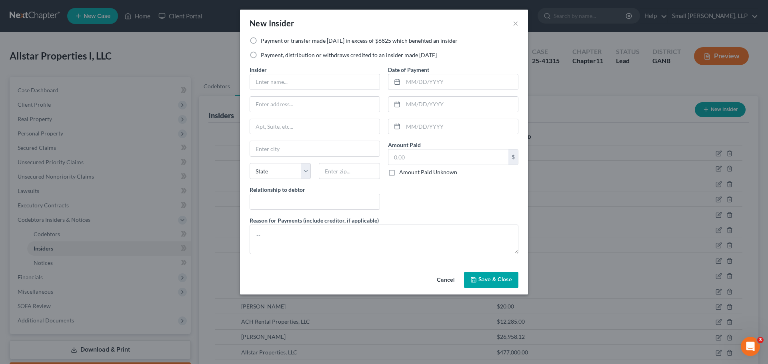
click at [329, 54] on label "Payment, distribution or withdraws credited to an insider made [DATE]" at bounding box center [349, 55] width 176 height 8
click at [269, 54] on input "Payment, distribution or withdraws credited to an insider made [DATE]" at bounding box center [266, 53] width 5 height 5
radio input "true"
click at [296, 82] on input "text" at bounding box center [315, 81] width 130 height 15
type input "ACH Carwash, LLC"
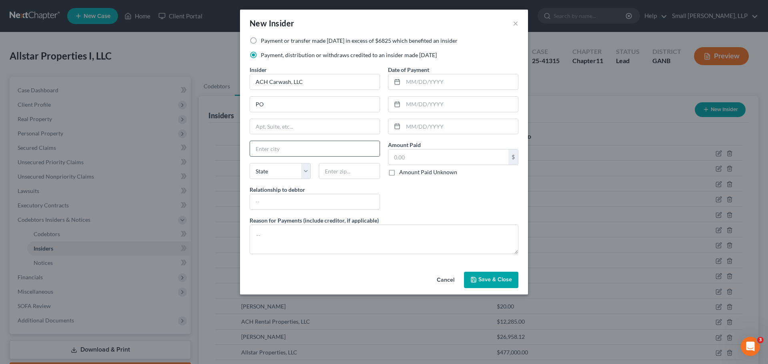
click at [299, 141] on div at bounding box center [315, 149] width 130 height 16
click at [290, 109] on input "PO" at bounding box center [315, 104] width 130 height 15
type input "PO Box 209"
type input "q"
type input "Rockmart"
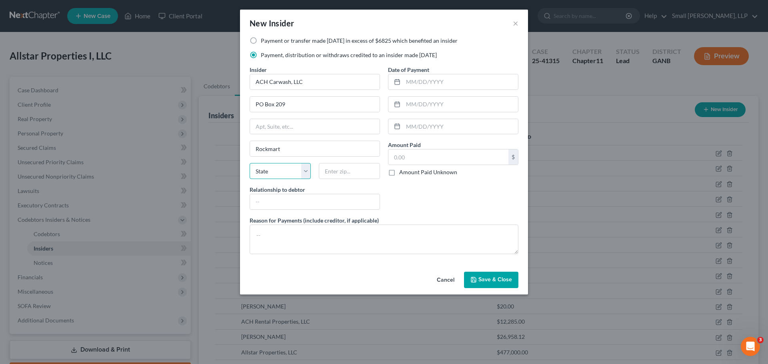
select select "10"
type input "30153"
type input "Affiliate"
type input "[DATE]"
type input "300"
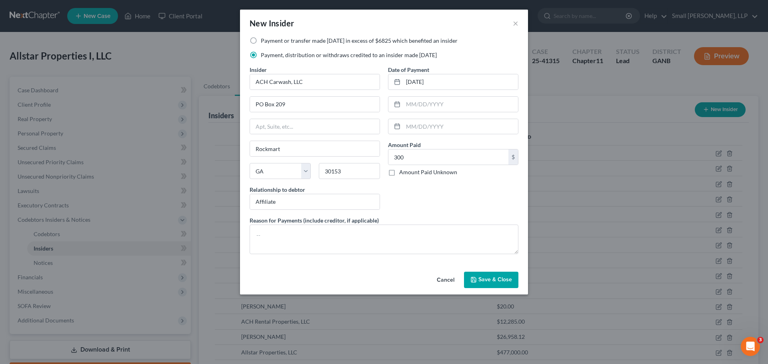
click at [480, 277] on span "Save & Close" at bounding box center [495, 280] width 34 height 7
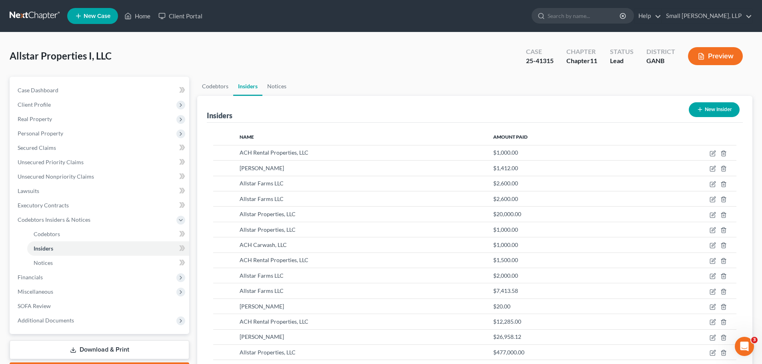
click at [726, 110] on button "New Insider" at bounding box center [714, 109] width 51 height 15
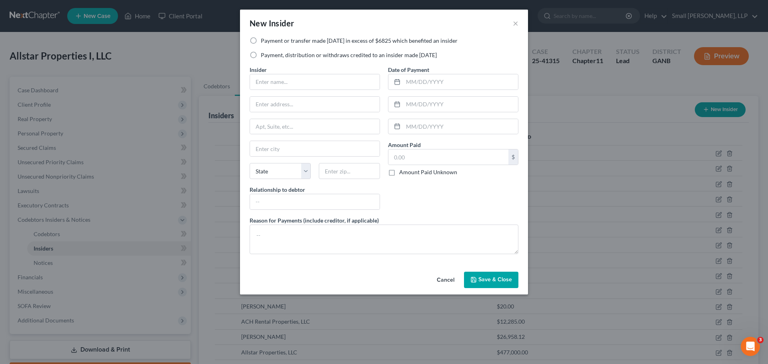
click at [314, 56] on label "Payment, distribution or withdraws credited to an insider made [DATE]" at bounding box center [349, 55] width 176 height 8
click at [269, 56] on input "Payment, distribution or withdraws credited to an insider made [DATE]" at bounding box center [266, 53] width 5 height 5
radio input "true"
click at [306, 78] on input "text" at bounding box center [315, 81] width 130 height 15
type input "ACH Entertainment LLC"
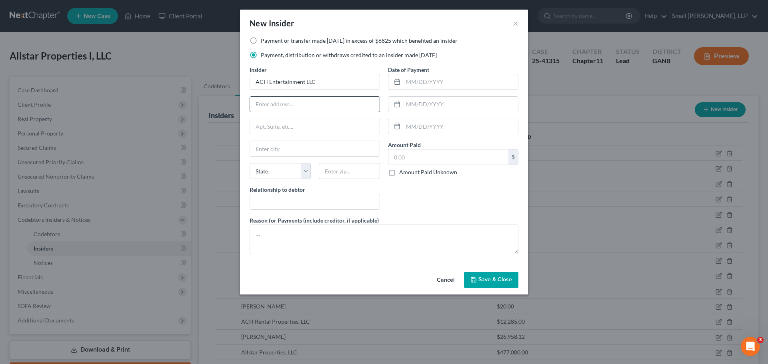
click at [316, 105] on input "text" at bounding box center [315, 104] width 130 height 15
type input "PO Box 209"
click at [307, 142] on input "Rockq" at bounding box center [315, 148] width 130 height 15
type input "Rockmart"
click at [287, 169] on select "State [US_STATE] AK AR AZ CA CO CT DE DC [GEOGRAPHIC_DATA] [GEOGRAPHIC_DATA] GU…" at bounding box center [280, 171] width 61 height 16
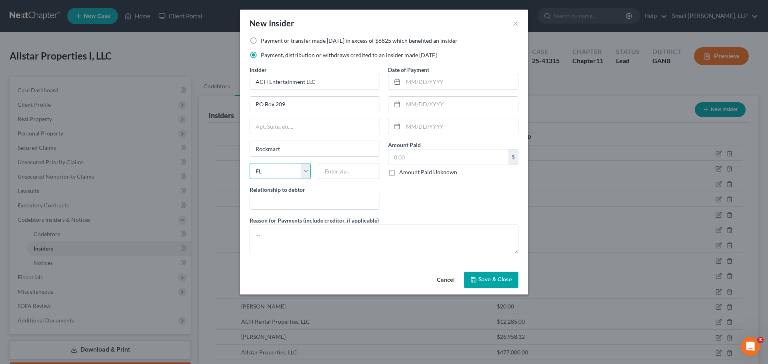
select select "10"
click at [250, 163] on select "State [US_STATE] AK AR AZ CA CO CT DE DC [GEOGRAPHIC_DATA] [GEOGRAPHIC_DATA] GU…" at bounding box center [280, 171] width 61 height 16
type input "30153"
type input "Affiliate"
type input "[DATE]"
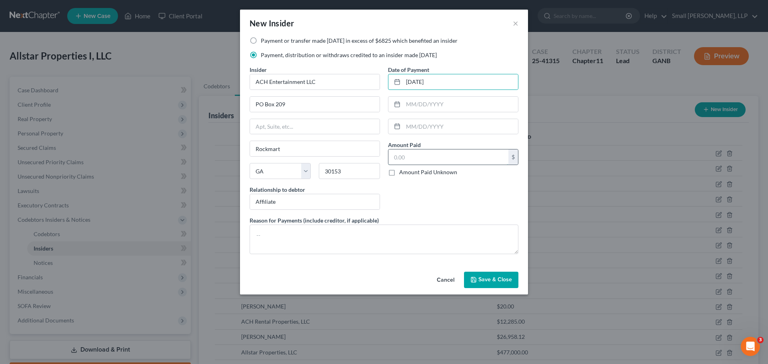
click at [417, 155] on input "text" at bounding box center [448, 157] width 120 height 15
type input "600"
click at [493, 285] on button "Save & Close" at bounding box center [491, 280] width 54 height 17
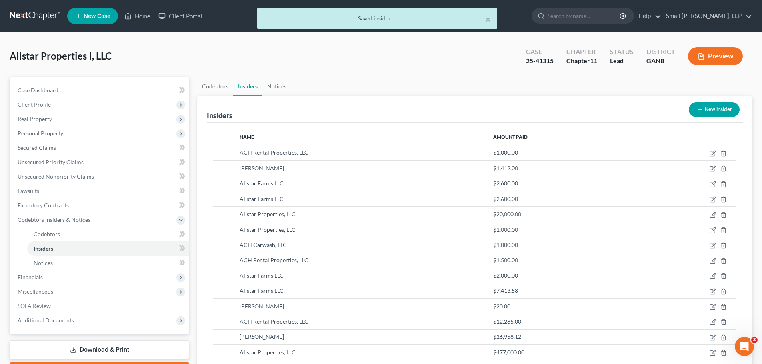
click at [714, 104] on button "New Insider" at bounding box center [714, 109] width 51 height 15
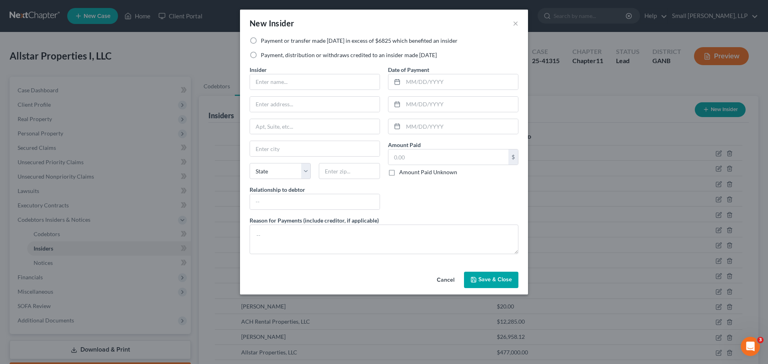
click at [358, 54] on label "Payment, distribution or withdraws credited to an insider made [DATE]" at bounding box center [349, 55] width 176 height 8
click at [269, 54] on input "Payment, distribution or withdraws credited to an insider made [DATE]" at bounding box center [266, 53] width 5 height 5
radio input "true"
click at [310, 87] on input "text" at bounding box center [315, 81] width 130 height 15
type input "Allstar Properties, LLC"
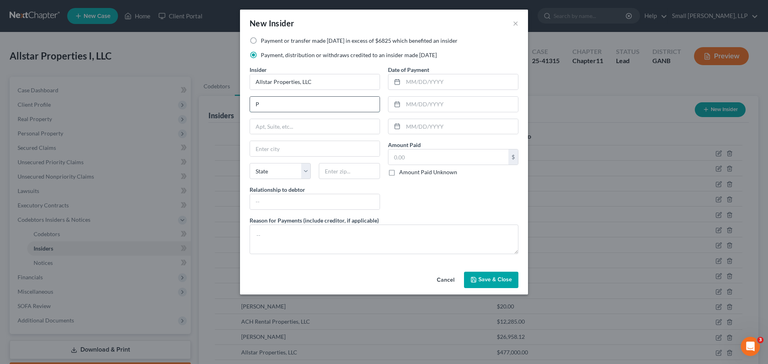
type input "PO Box 209"
click at [283, 148] on input "text" at bounding box center [315, 148] width 130 height 15
type input "Rockmart"
select select "10"
type input "30153"
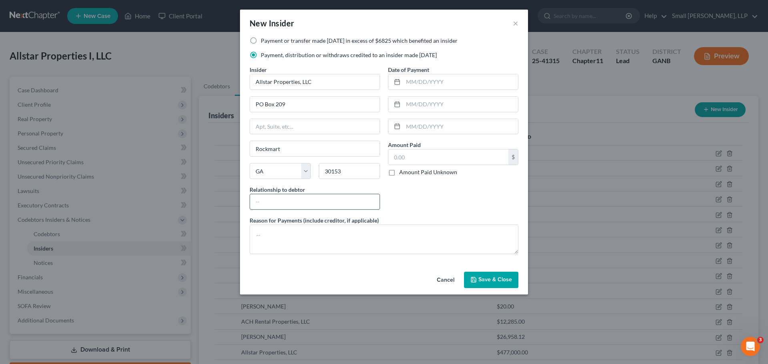
click at [297, 195] on input "text" at bounding box center [315, 201] width 130 height 15
type input "Affiliate"
click at [414, 90] on div "Date of Payment Amount Paid $ Amount Paid Unknown Balance Undetermined $ Amount…" at bounding box center [453, 141] width 138 height 151
click at [422, 86] on input "text" at bounding box center [460, 81] width 115 height 15
type input "[DATE]"
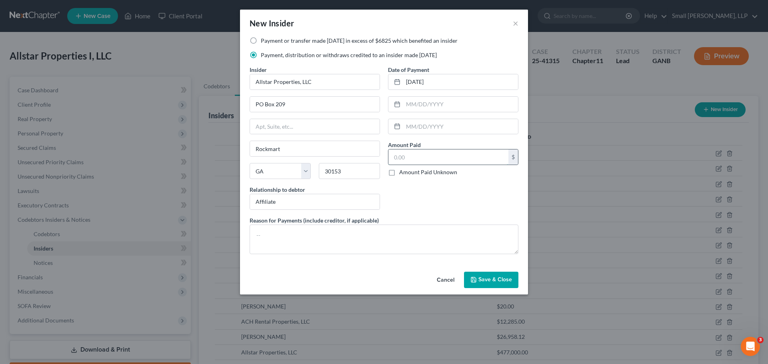
click at [446, 156] on input "text" at bounding box center [448, 157] width 120 height 15
type input "2,000"
click at [495, 280] on span "Save & Close" at bounding box center [495, 280] width 34 height 7
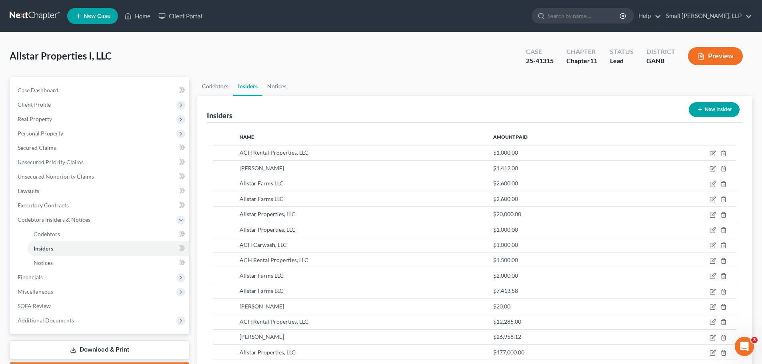
click at [719, 110] on button "New Insider" at bounding box center [714, 109] width 51 height 15
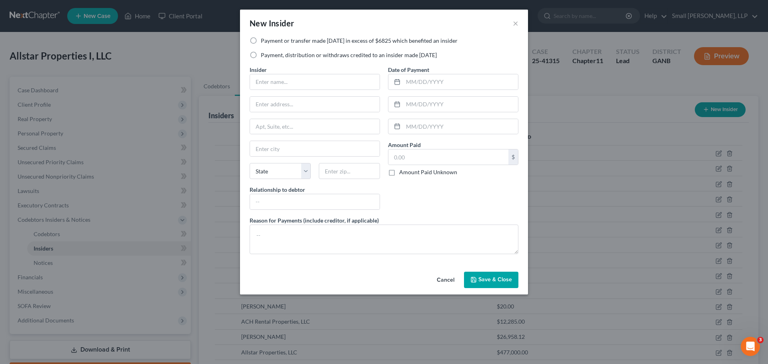
click at [300, 56] on label "Payment, distribution or withdraws credited to an insider made [DATE]" at bounding box center [349, 55] width 176 height 8
click at [269, 56] on input "Payment, distribution or withdraws credited to an insider made [DATE]" at bounding box center [266, 53] width 5 height 5
radio input "true"
click at [321, 38] on label "Payment or transfer made [DATE] in excess of $6825 which benefited an insider" at bounding box center [359, 41] width 197 height 8
click at [269, 38] on input "Payment or transfer made [DATE] in excess of $6825 which benefited an insider" at bounding box center [266, 39] width 5 height 5
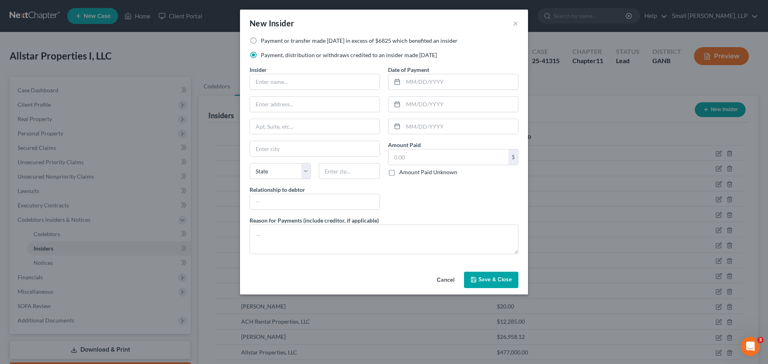
radio input "true"
click at [322, 86] on input "text" at bounding box center [315, 81] width 130 height 15
type input "Allstar Properties, LLC"
click at [298, 107] on input "text" at bounding box center [315, 104] width 130 height 15
click at [278, 152] on input "text" at bounding box center [315, 148] width 130 height 15
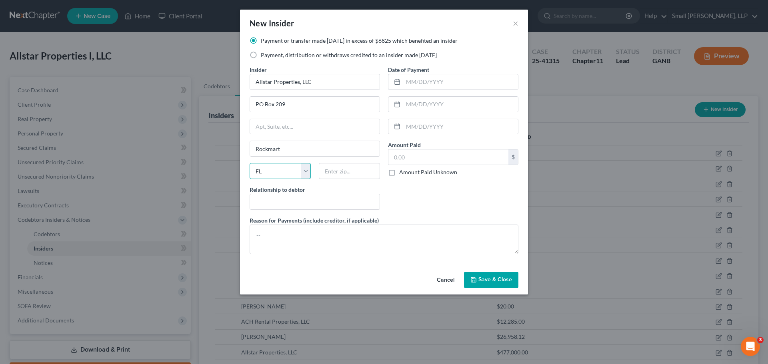
click at [286, 173] on select "State [US_STATE] AK AR AZ CA CO CT DE DC [GEOGRAPHIC_DATA] [GEOGRAPHIC_DATA] GU…" at bounding box center [280, 171] width 61 height 16
click at [250, 163] on select "State [US_STATE] AK AR AZ CA CO CT DE DC [GEOGRAPHIC_DATA] [GEOGRAPHIC_DATA] GU…" at bounding box center [280, 171] width 61 height 16
click at [413, 152] on input "text" at bounding box center [448, 157] width 120 height 15
click at [492, 281] on span "Save & Close" at bounding box center [495, 280] width 34 height 7
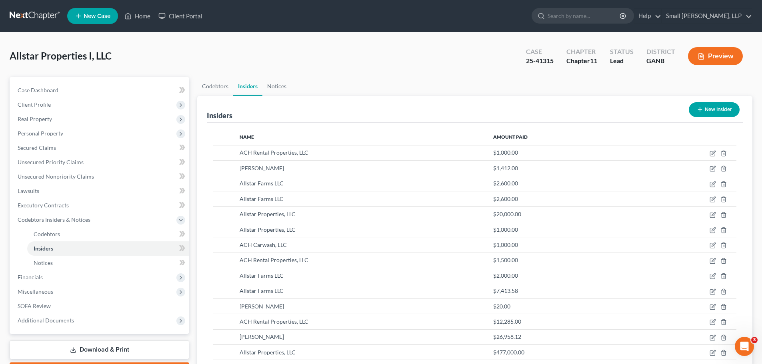
click at [714, 111] on button "New Insider" at bounding box center [714, 109] width 51 height 15
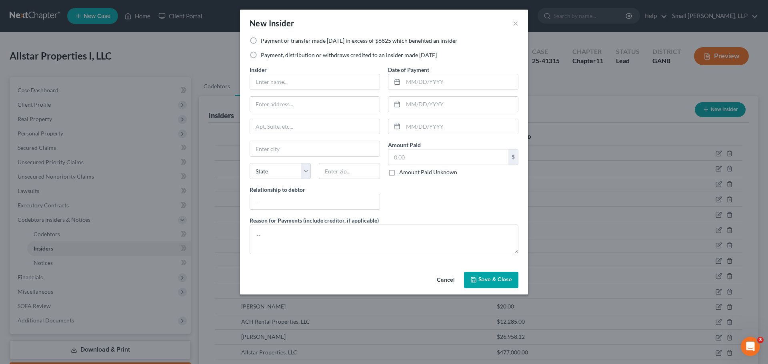
click at [278, 56] on label "Payment, distribution or withdraws credited to an insider made [DATE]" at bounding box center [349, 55] width 176 height 8
click at [269, 56] on input "Payment, distribution or withdraws credited to an insider made [DATE]" at bounding box center [266, 53] width 5 height 5
click at [289, 86] on input "text" at bounding box center [315, 81] width 130 height 15
click at [301, 101] on input "text" at bounding box center [315, 104] width 130 height 15
click at [294, 171] on select "State [US_STATE] AK AR AZ CA CO CT DE DC [GEOGRAPHIC_DATA] [GEOGRAPHIC_DATA] GU…" at bounding box center [280, 171] width 61 height 16
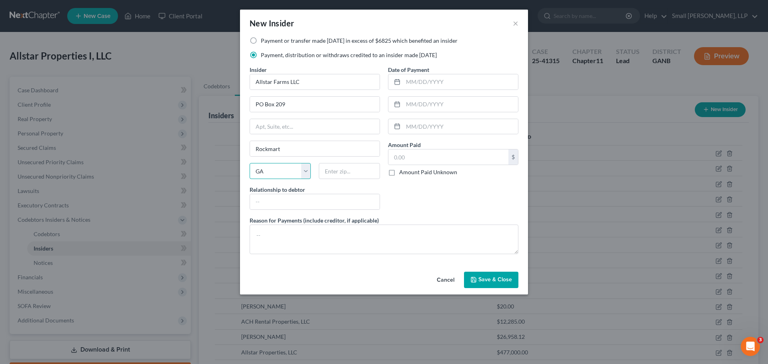
click at [250, 163] on select "State [US_STATE] AK AR AZ CA CO CT DE DC [GEOGRAPHIC_DATA] [GEOGRAPHIC_DATA] GU…" at bounding box center [280, 171] width 61 height 16
click at [486, 280] on span "Save & Close" at bounding box center [495, 280] width 34 height 7
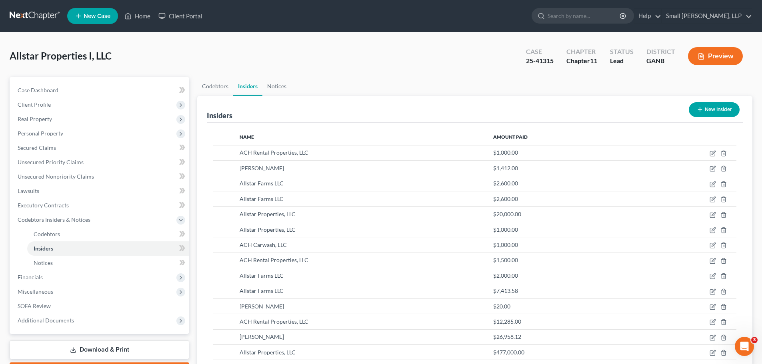
click at [711, 110] on button "New Insider" at bounding box center [714, 109] width 51 height 15
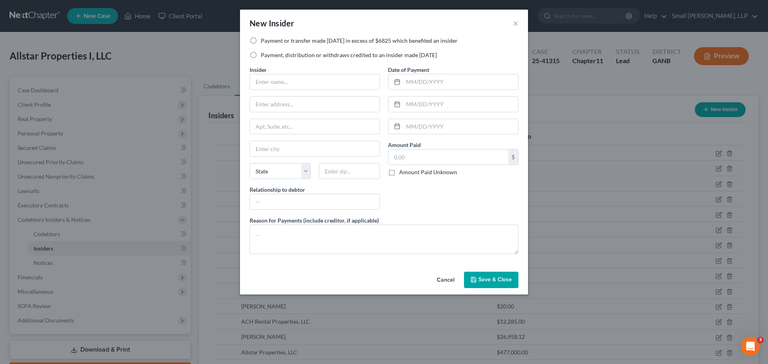
click at [322, 55] on label "Payment, distribution or withdraws credited to an insider made [DATE]" at bounding box center [349, 55] width 176 height 8
click at [269, 55] on input "Payment, distribution or withdraws credited to an insider made [DATE]" at bounding box center [266, 53] width 5 height 5
click at [297, 82] on input "text" at bounding box center [315, 81] width 130 height 15
click at [278, 170] on select "State [US_STATE] AK AR AZ CA CO CT DE DC [GEOGRAPHIC_DATA] [GEOGRAPHIC_DATA] GU…" at bounding box center [280, 171] width 61 height 16
click at [250, 163] on select "State [US_STATE] AK AR AZ CA CO CT DE DC [GEOGRAPHIC_DATA] [GEOGRAPHIC_DATA] GU…" at bounding box center [280, 171] width 61 height 16
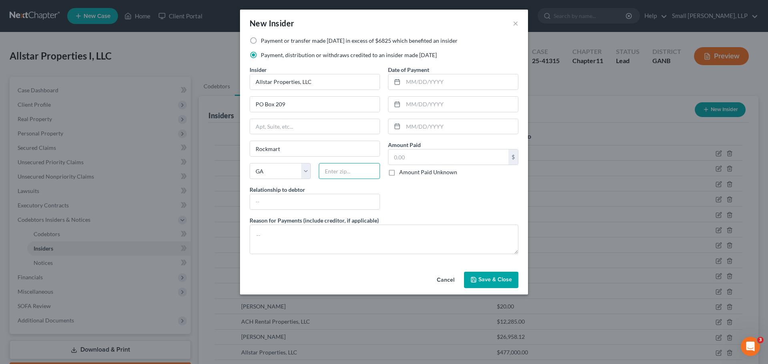
click at [342, 174] on input "text" at bounding box center [349, 171] width 61 height 16
click at [424, 156] on input "300" at bounding box center [448, 157] width 120 height 15
click at [498, 282] on span "Save & Close" at bounding box center [495, 280] width 34 height 7
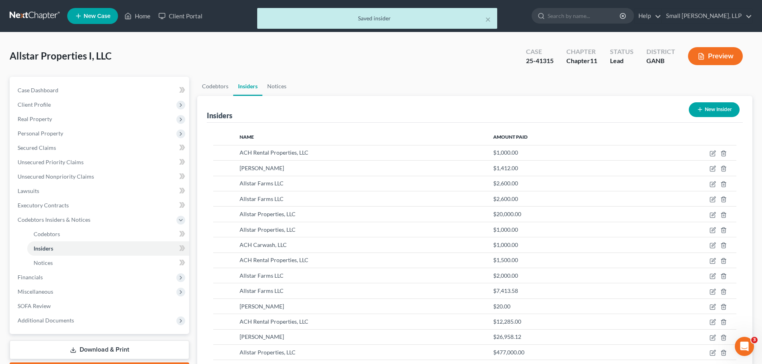
click at [705, 110] on button "New Insider" at bounding box center [714, 109] width 51 height 15
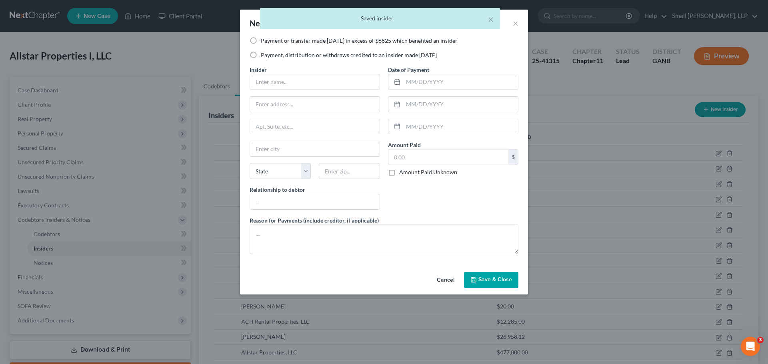
click at [356, 39] on label "Payment or transfer made [DATE] in excess of $6825 which benefited an insider" at bounding box center [359, 41] width 197 height 8
click at [269, 39] on input "Payment or transfer made [DATE] in excess of $6825 which benefited an insider" at bounding box center [266, 39] width 5 height 5
click at [328, 79] on input "text" at bounding box center [315, 81] width 130 height 15
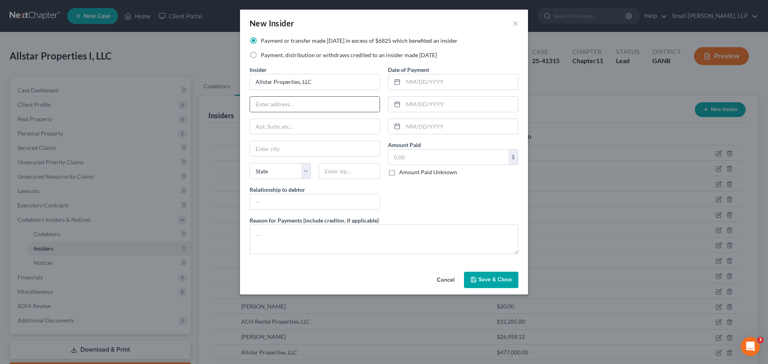
click at [300, 105] on input "text" at bounding box center [315, 104] width 130 height 15
click at [508, 278] on span "Save & Close" at bounding box center [495, 280] width 34 height 7
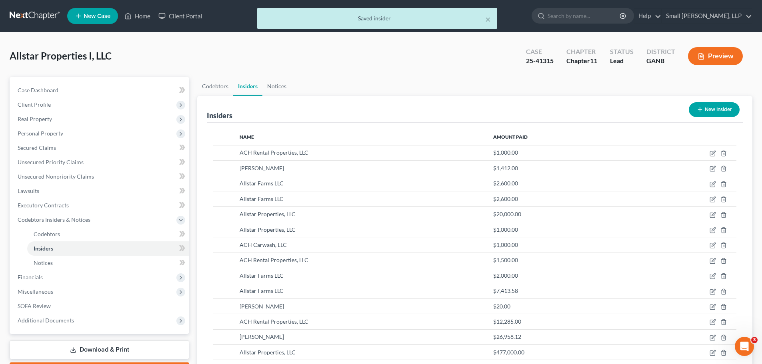
click at [702, 108] on icon "button" at bounding box center [700, 109] width 6 height 6
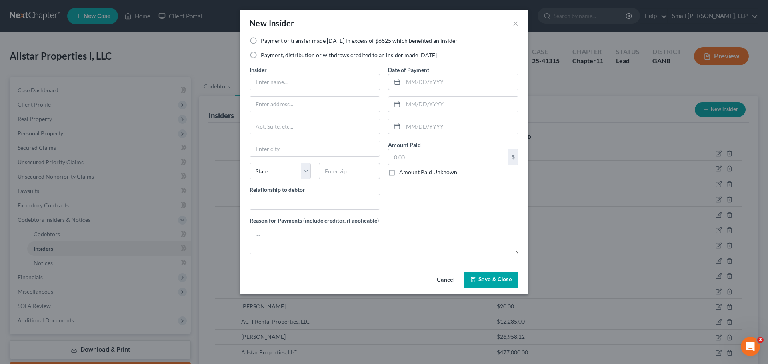
click at [294, 54] on label "Payment, distribution or withdraws credited to an insider made [DATE]" at bounding box center [349, 55] width 176 height 8
click at [269, 54] on input "Payment, distribution or withdraws credited to an insider made [DATE]" at bounding box center [266, 53] width 5 height 5
click at [288, 80] on input "text" at bounding box center [315, 81] width 130 height 15
click at [500, 280] on span "Save & Close" at bounding box center [495, 280] width 34 height 7
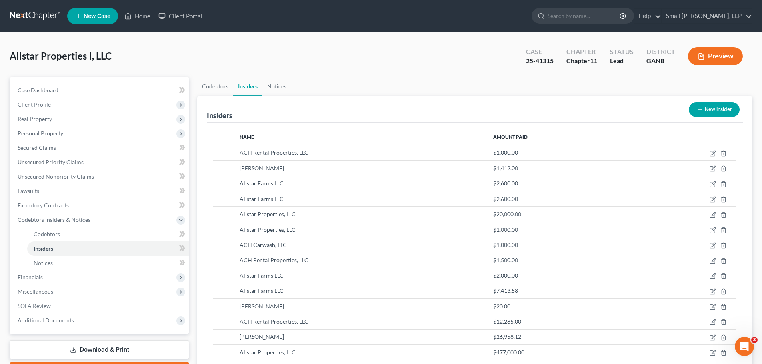
click at [712, 110] on button "New Insider" at bounding box center [714, 109] width 51 height 15
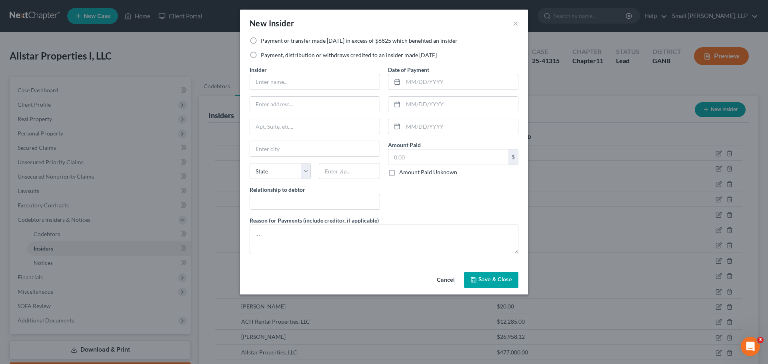
click at [322, 54] on label "Payment, distribution or withdraws credited to an insider made [DATE]" at bounding box center [349, 55] width 176 height 8
click at [269, 54] on input "Payment, distribution or withdraws credited to an insider made [DATE]" at bounding box center [266, 53] width 5 height 5
click at [310, 82] on input "text" at bounding box center [315, 81] width 130 height 15
click at [308, 108] on input "text" at bounding box center [315, 104] width 130 height 15
click at [426, 85] on input "text" at bounding box center [460, 81] width 115 height 15
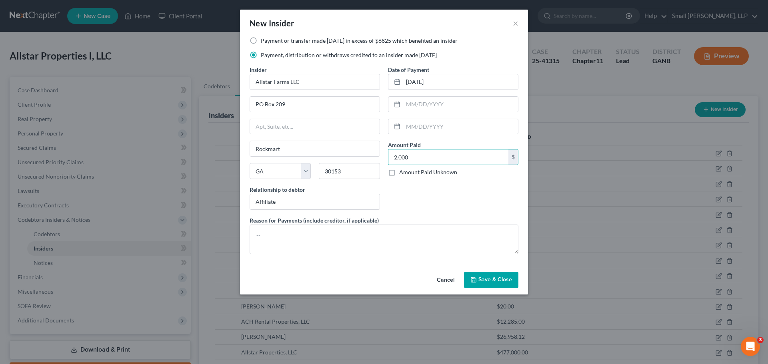
click at [480, 276] on button "Save & Close" at bounding box center [491, 280] width 54 height 17
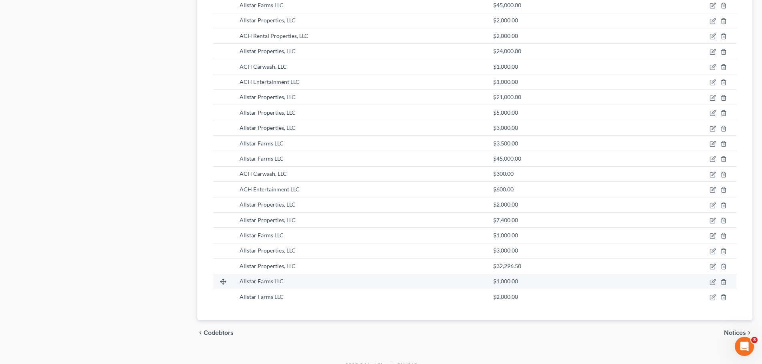
scroll to position [820, 0]
